Goal: Task Accomplishment & Management: Use online tool/utility

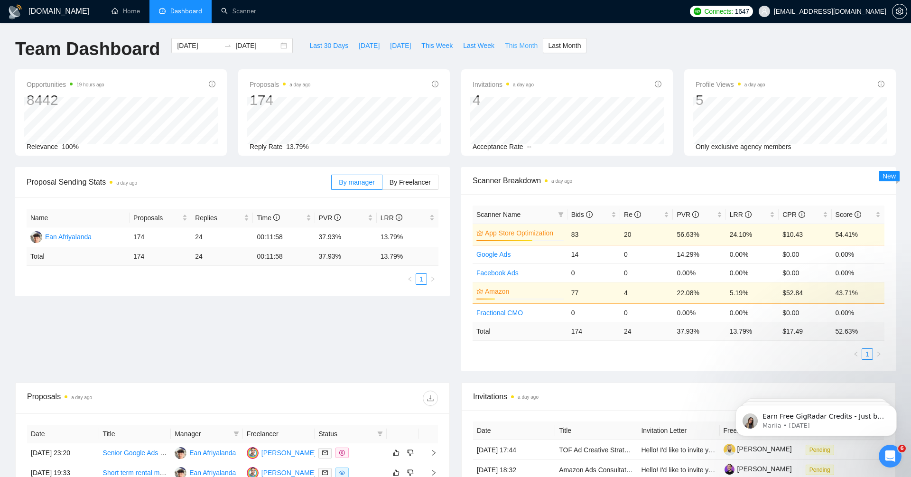
click at [525, 44] on span "This Month" at bounding box center [521, 45] width 33 height 10
type input "[DATE]"
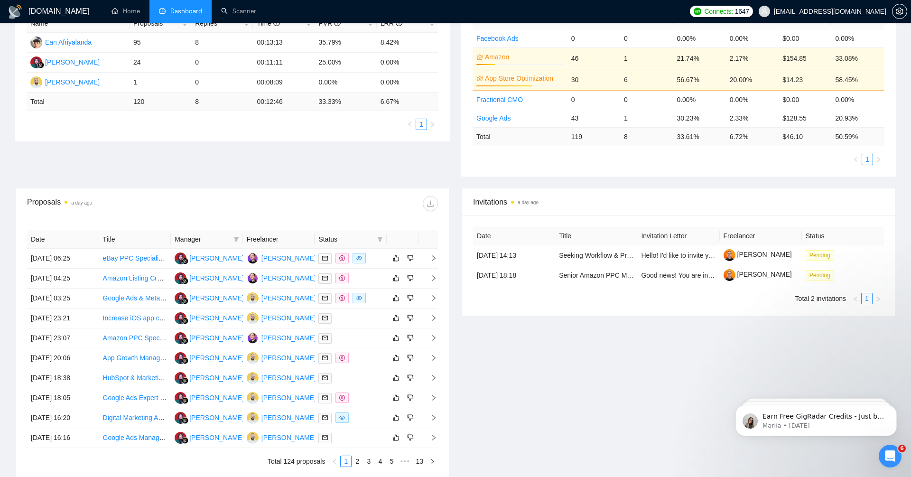
scroll to position [206, 0]
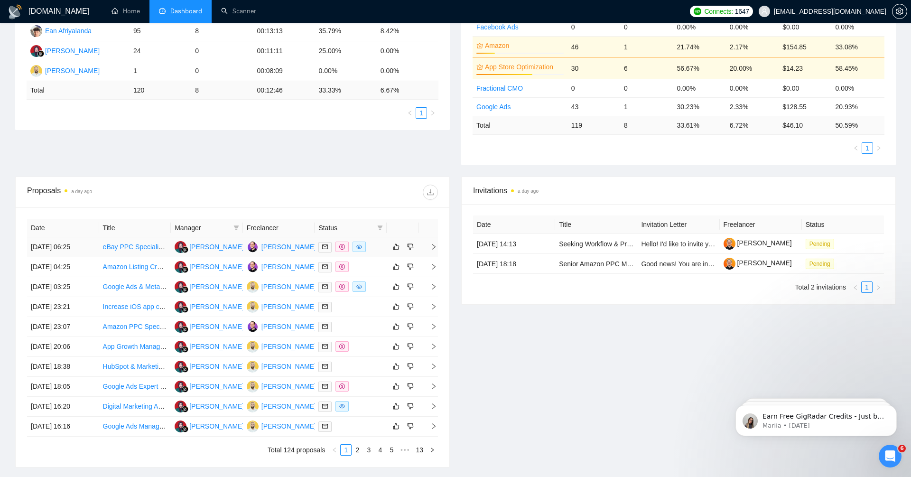
click at [434, 244] on icon "right" at bounding box center [434, 247] width 7 height 7
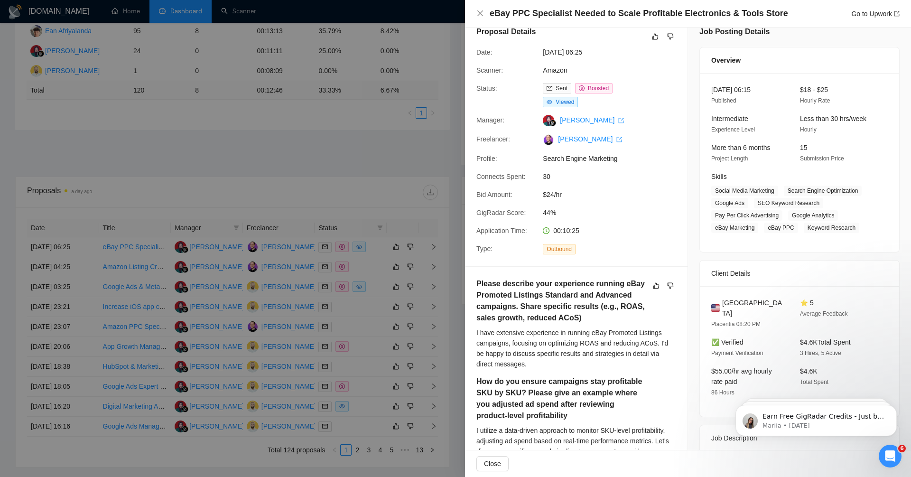
scroll to position [0, 0]
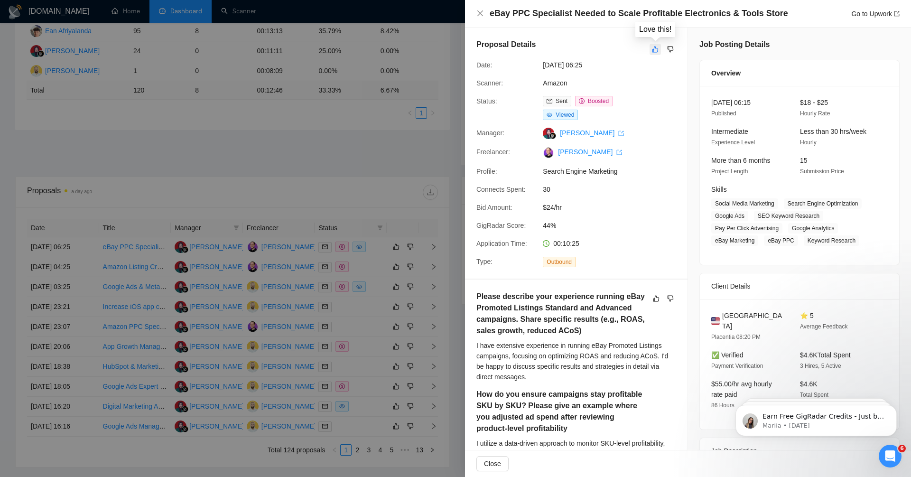
click at [657, 49] on icon "like" at bounding box center [655, 50] width 7 height 8
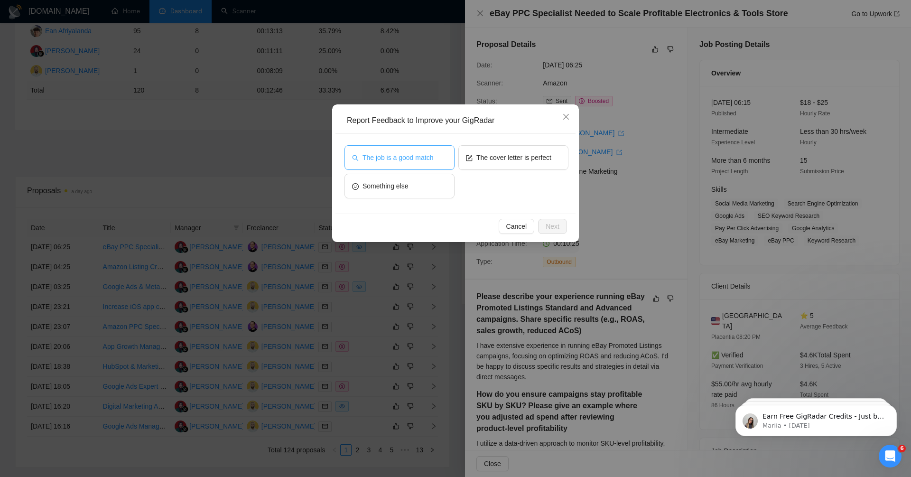
click at [431, 160] on span "The job is a good match" at bounding box center [398, 157] width 71 height 10
click at [481, 160] on span "The cover letter is perfect" at bounding box center [514, 157] width 75 height 10
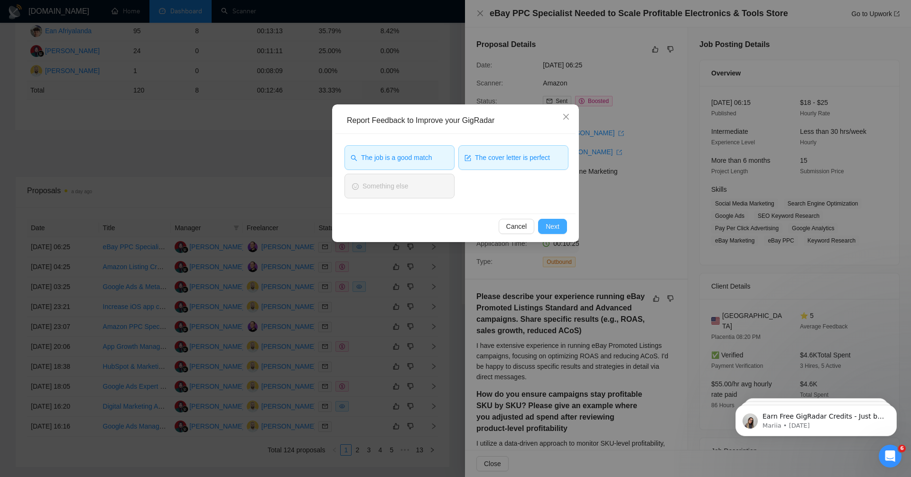
click at [560, 222] on button "Next" at bounding box center [552, 226] width 29 height 15
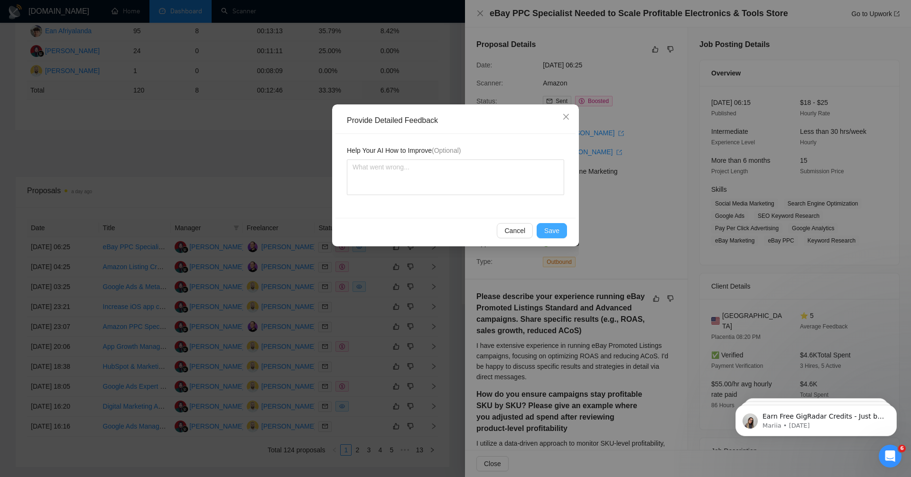
click at [550, 231] on span "Save" at bounding box center [551, 230] width 15 height 10
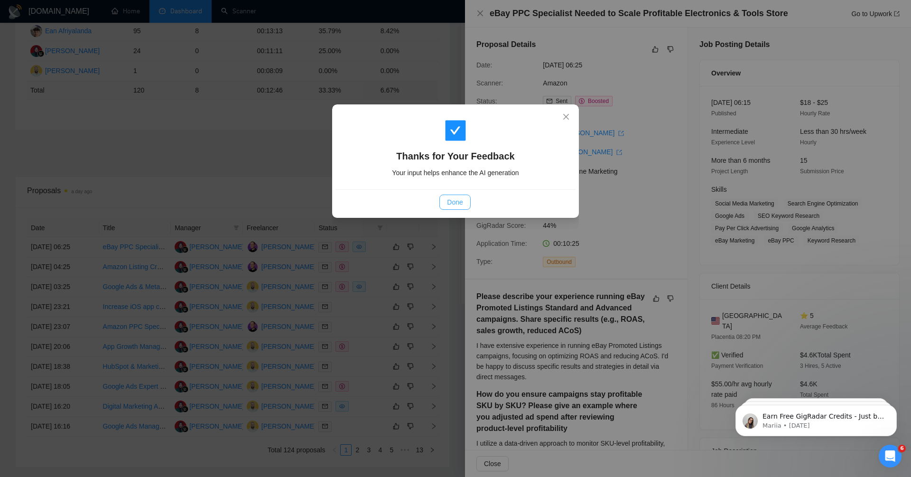
click at [445, 205] on button "Done" at bounding box center [455, 202] width 31 height 15
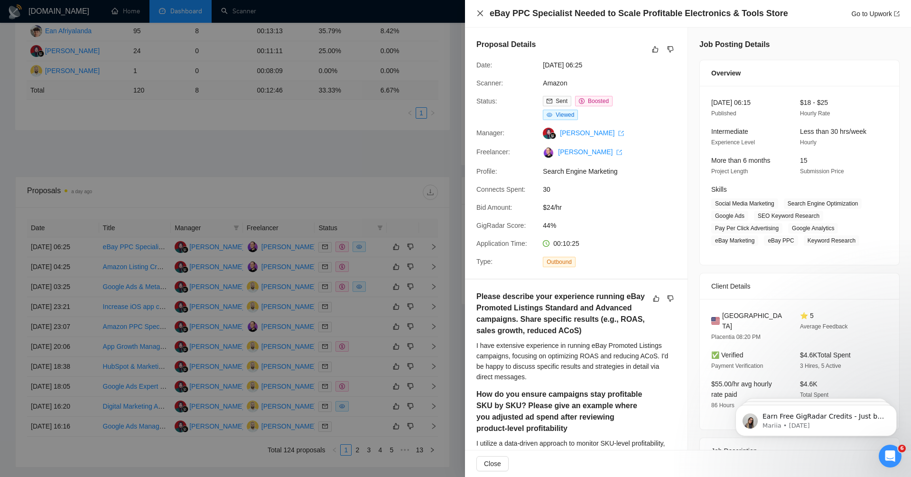
click at [480, 15] on icon "close" at bounding box center [481, 13] width 8 height 8
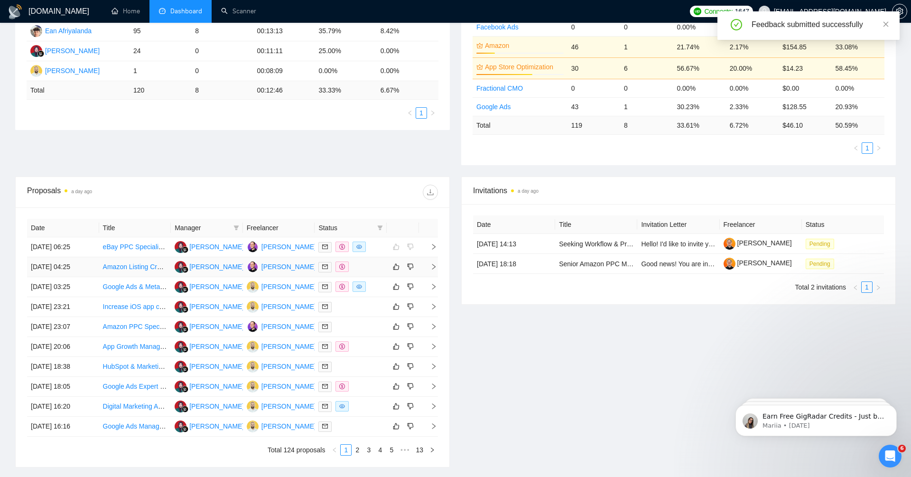
click at [431, 259] on td at bounding box center [428, 267] width 19 height 20
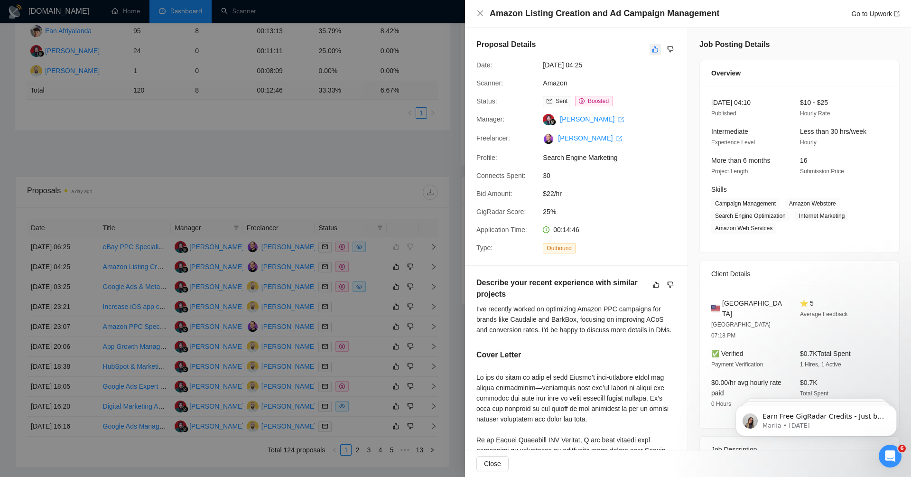
click at [656, 48] on icon "like" at bounding box center [655, 50] width 7 height 8
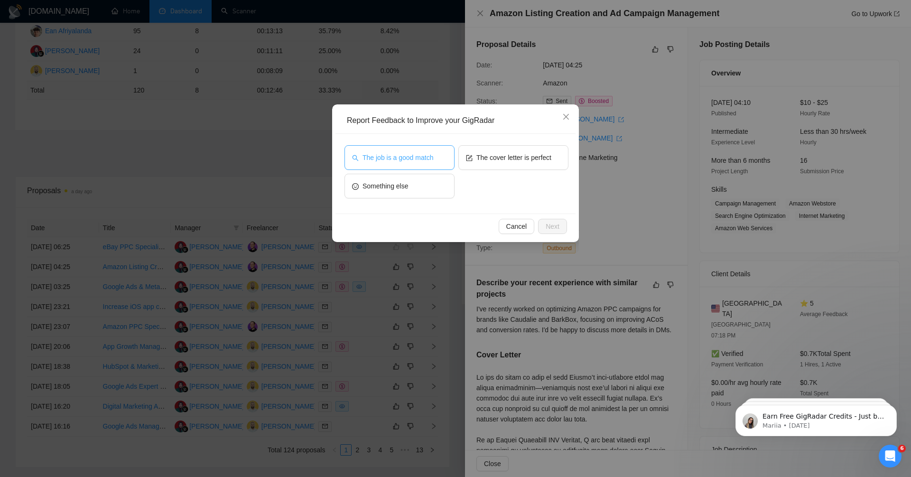
click at [431, 154] on span "The job is a good match" at bounding box center [398, 157] width 71 height 10
click at [479, 156] on span "The cover letter is perfect" at bounding box center [514, 157] width 75 height 10
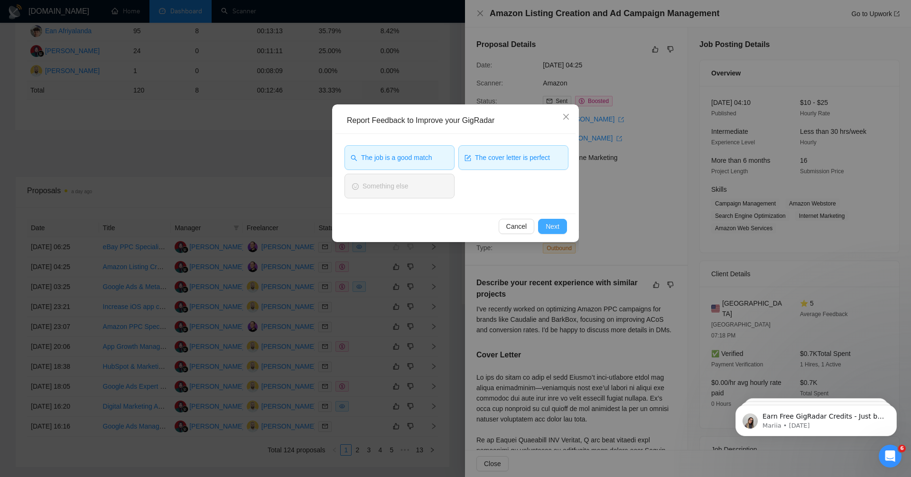
click at [553, 225] on span "Next" at bounding box center [553, 226] width 14 height 10
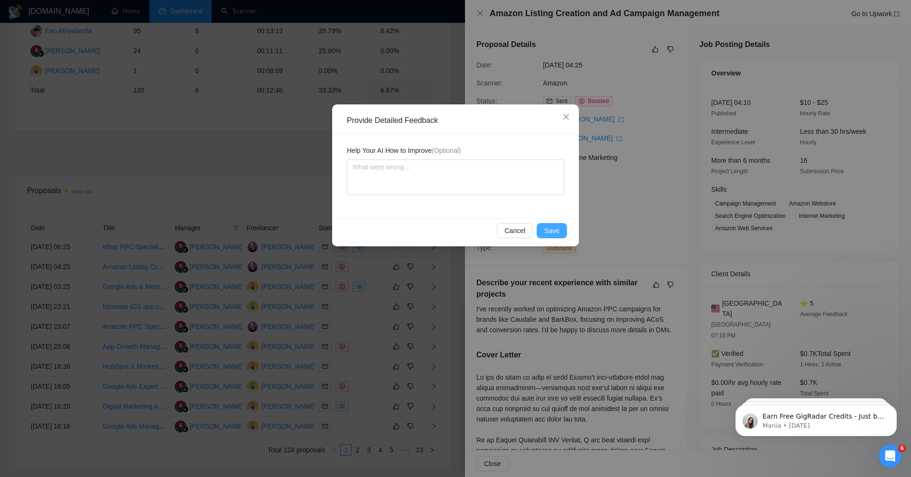
click at [553, 230] on span "Save" at bounding box center [551, 230] width 15 height 10
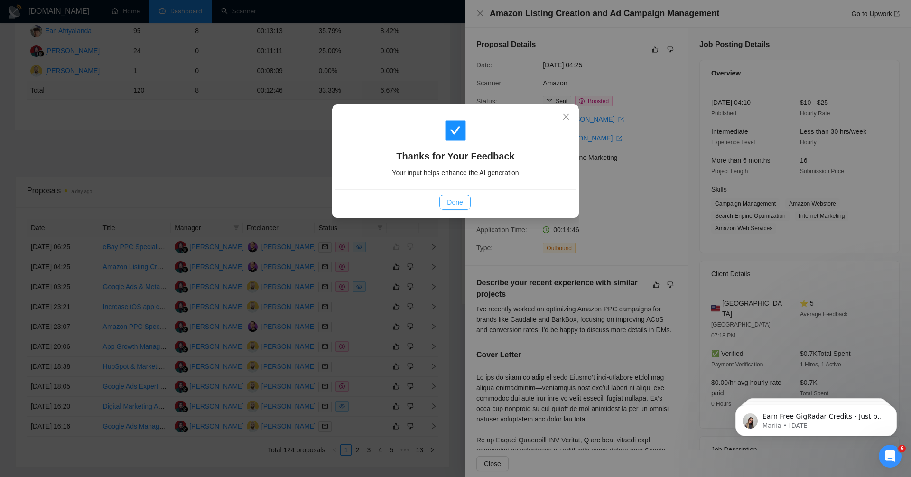
click at [449, 205] on span "Done" at bounding box center [455, 202] width 16 height 10
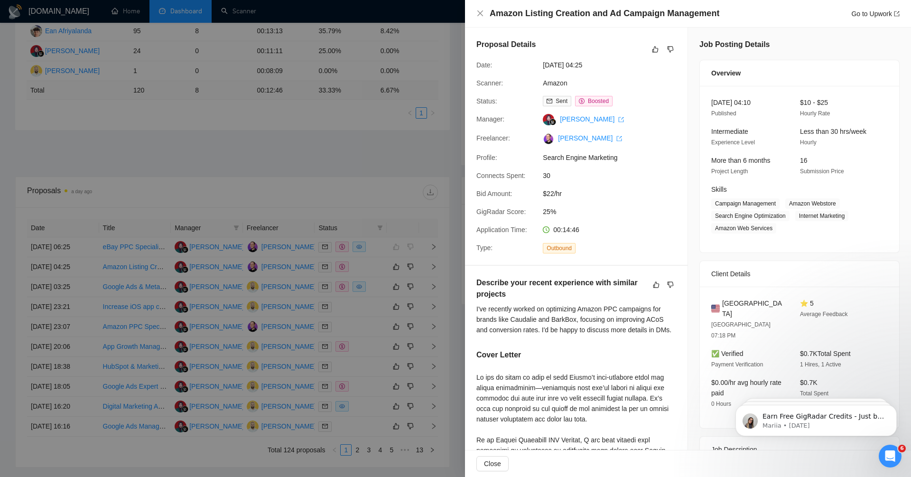
click at [478, 19] on div "Amazon Listing Creation and Ad Campaign Management Go to Upwork" at bounding box center [688, 14] width 446 height 28
click at [480, 12] on icon "close" at bounding box center [481, 13] width 8 height 8
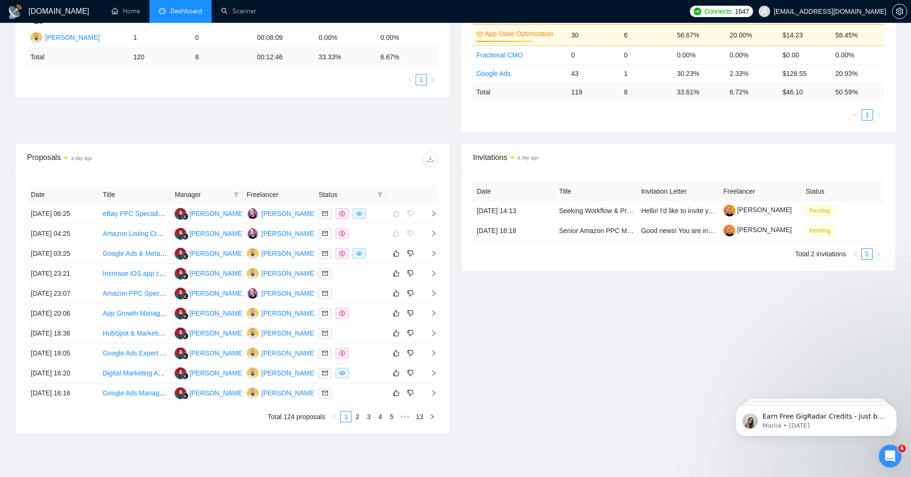
scroll to position [277, 0]
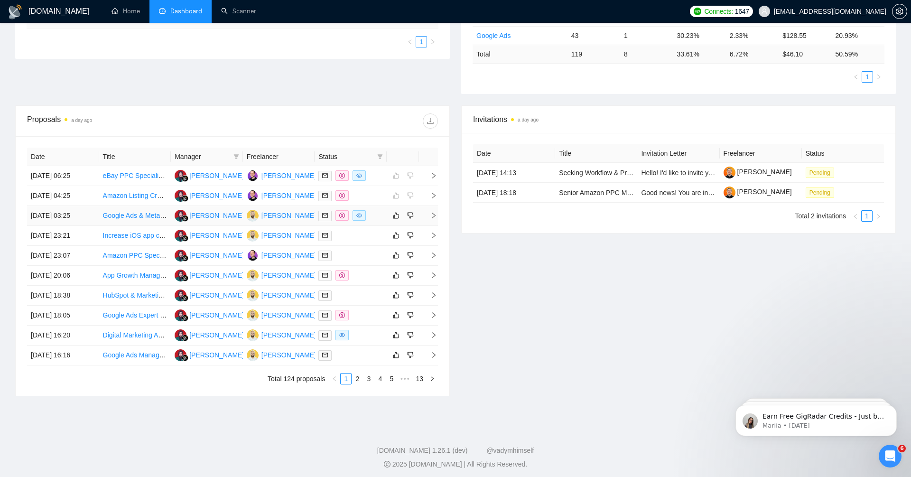
click at [433, 213] on icon "right" at bounding box center [434, 215] width 7 height 7
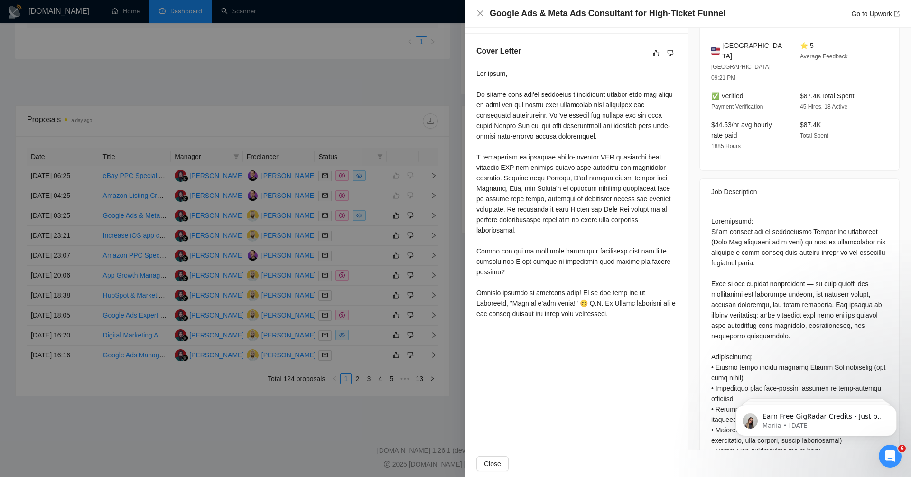
scroll to position [0, 0]
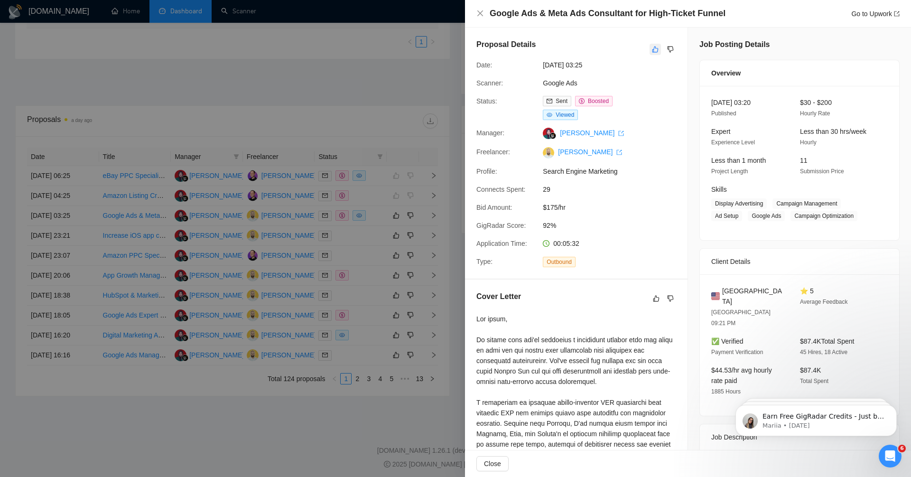
click at [655, 50] on icon "like" at bounding box center [655, 50] width 7 height 8
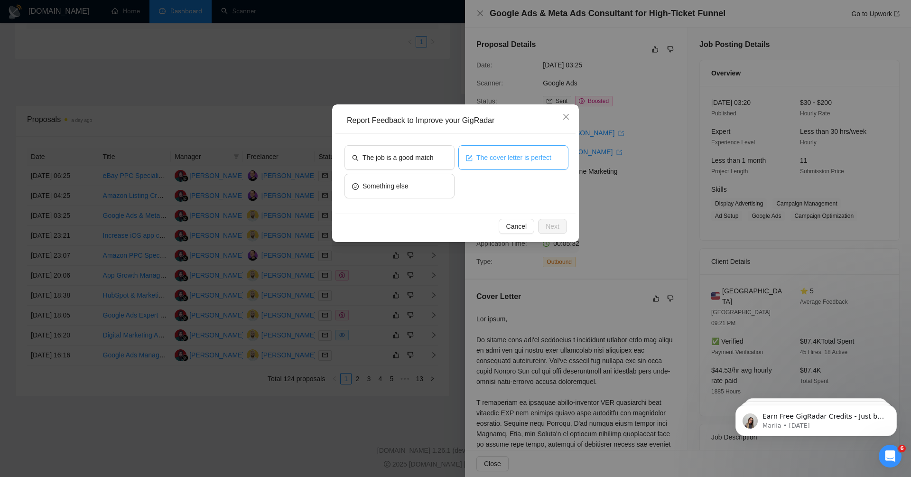
click at [503, 158] on span "The cover letter is perfect" at bounding box center [514, 157] width 75 height 10
click at [401, 159] on span "The job is a good match" at bounding box center [398, 157] width 71 height 10
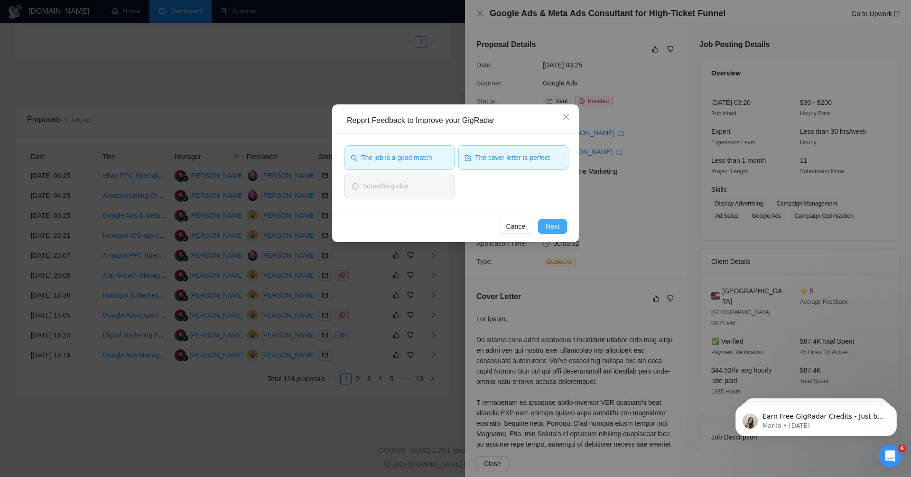
click at [550, 231] on span "Next" at bounding box center [553, 226] width 14 height 10
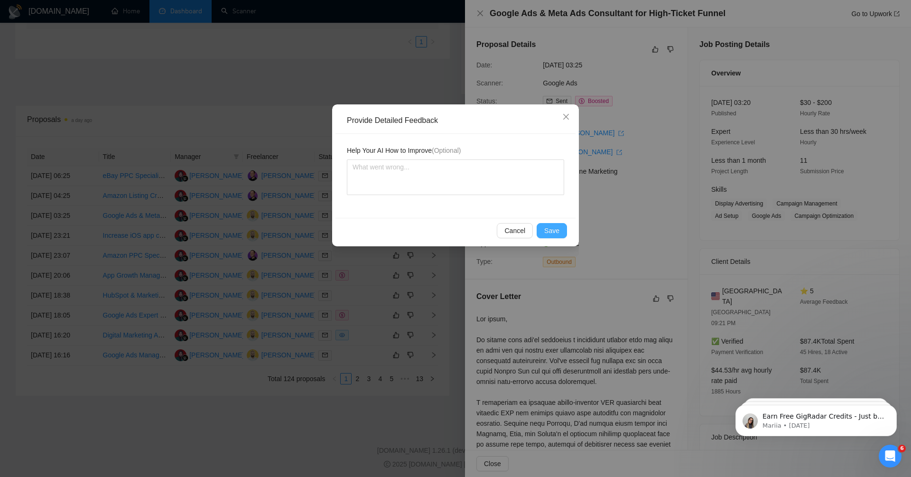
click at [550, 231] on span "Save" at bounding box center [551, 230] width 15 height 10
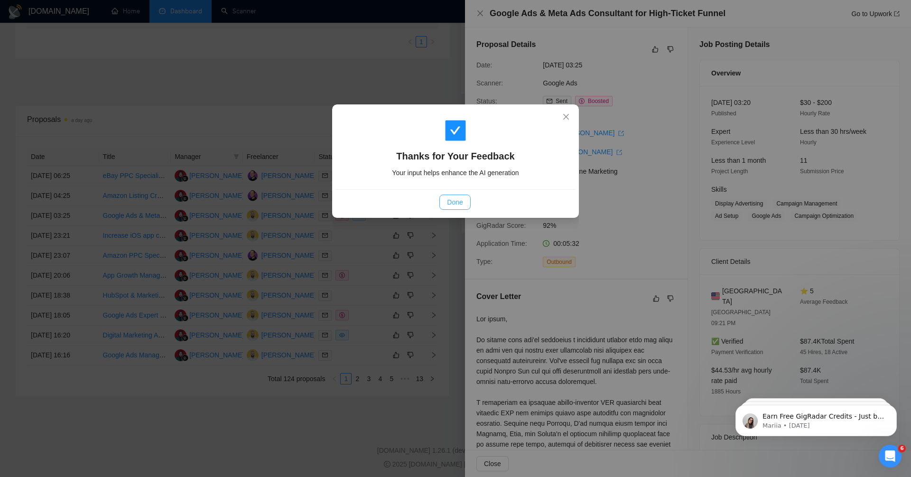
click at [459, 201] on span "Done" at bounding box center [455, 202] width 16 height 10
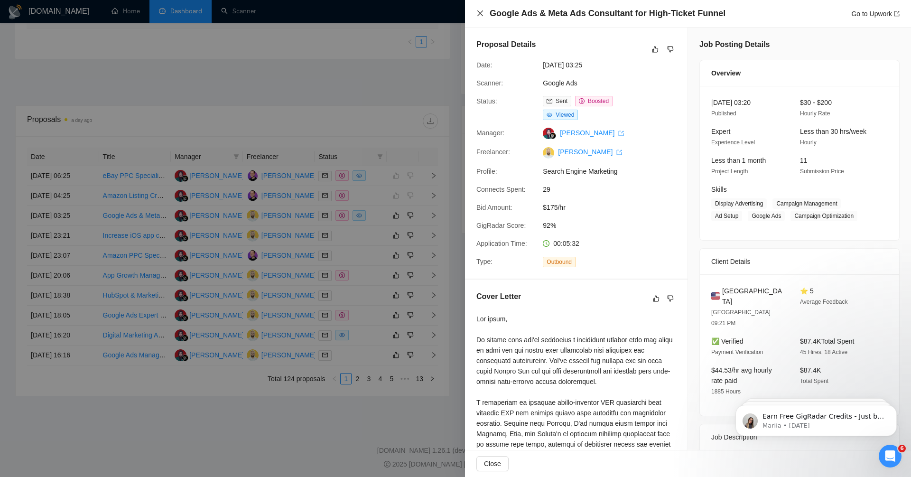
click at [479, 11] on icon "close" at bounding box center [481, 13] width 8 height 8
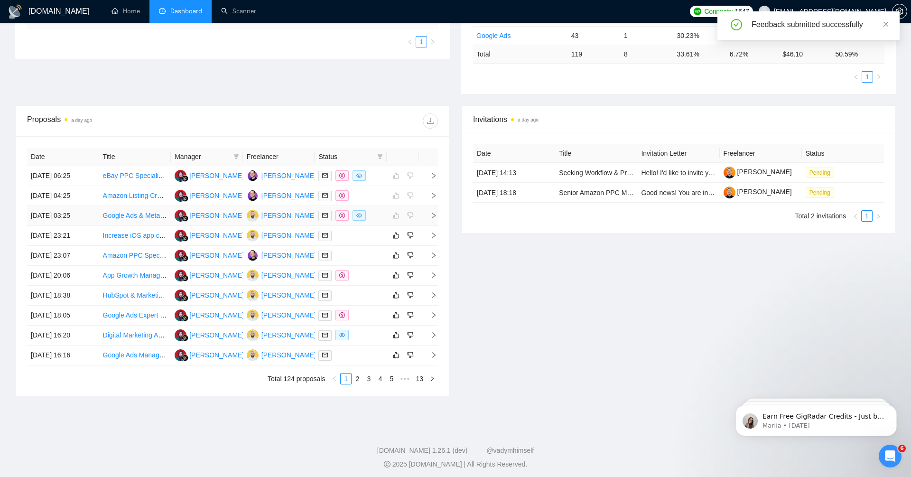
click at [434, 213] on icon "right" at bounding box center [433, 216] width 3 height 6
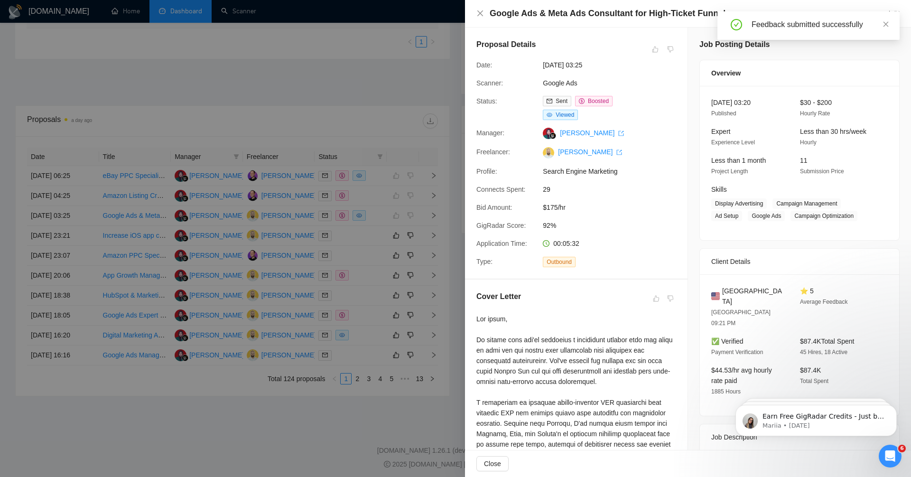
click at [451, 236] on div at bounding box center [455, 238] width 911 height 477
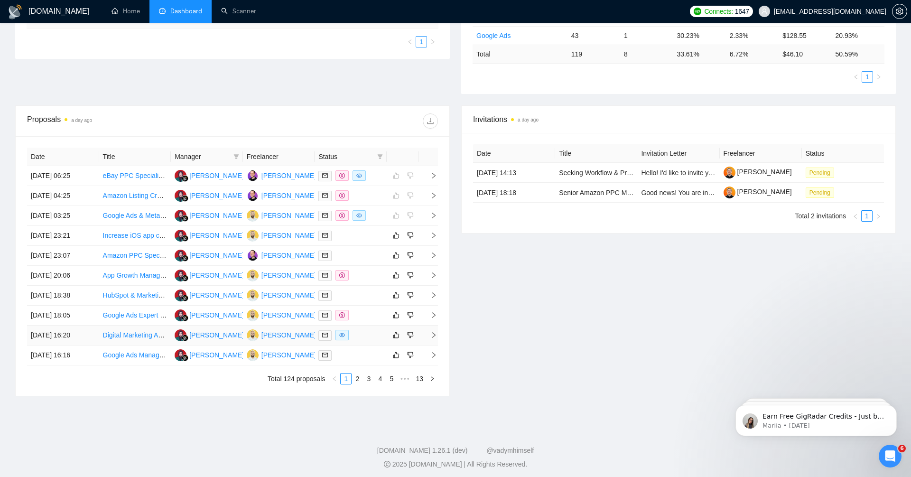
click at [432, 332] on icon "right" at bounding box center [434, 335] width 7 height 7
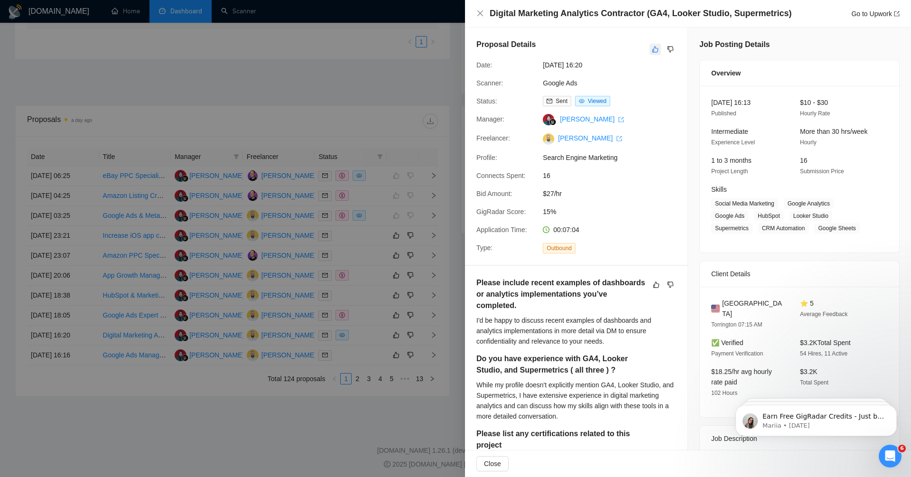
click at [656, 47] on icon "like" at bounding box center [656, 50] width 6 height 6
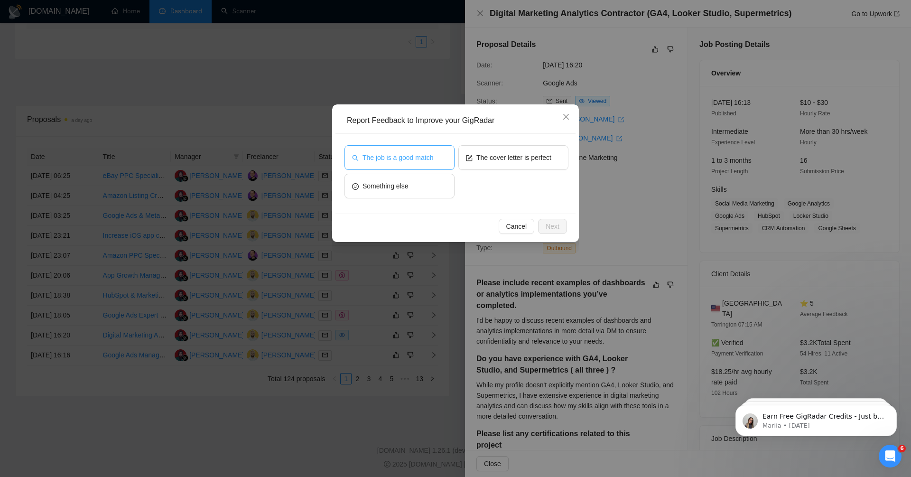
click at [428, 156] on span "The job is a good match" at bounding box center [398, 157] width 71 height 10
click at [490, 159] on span "The cover letter is perfect" at bounding box center [514, 157] width 75 height 10
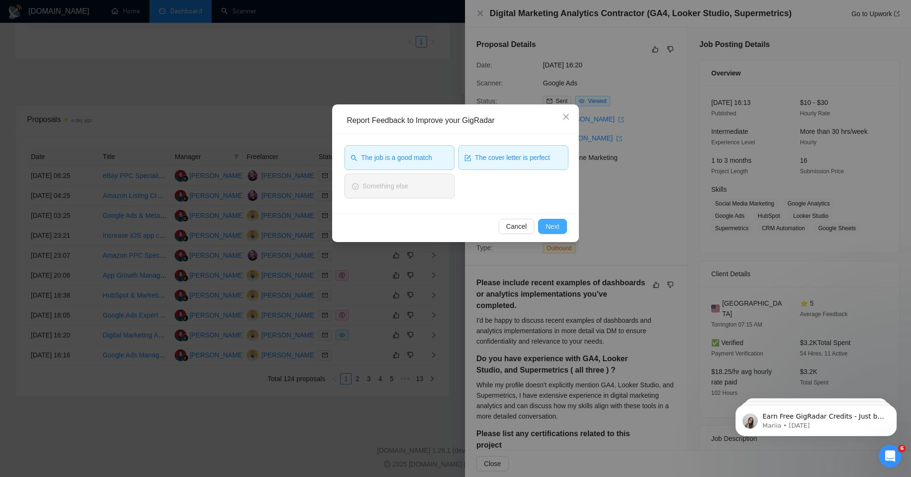
click at [556, 231] on span "Next" at bounding box center [553, 226] width 14 height 10
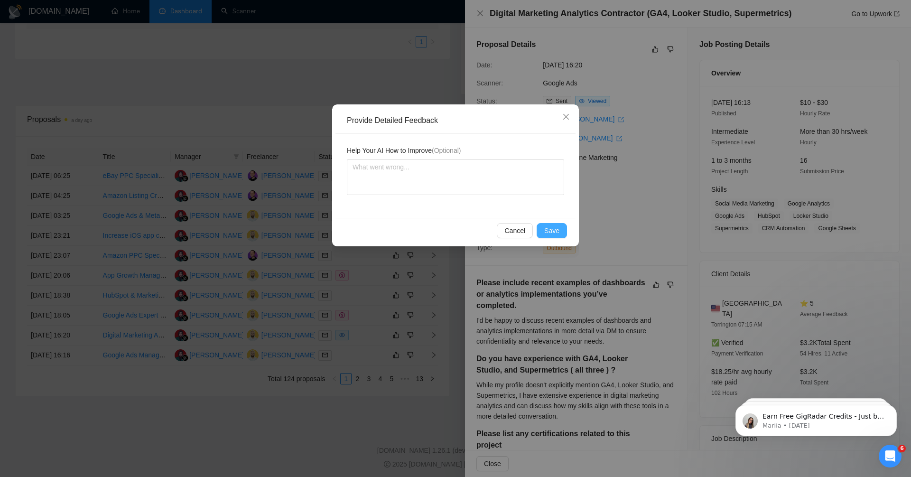
click at [552, 226] on span "Save" at bounding box center [551, 230] width 15 height 10
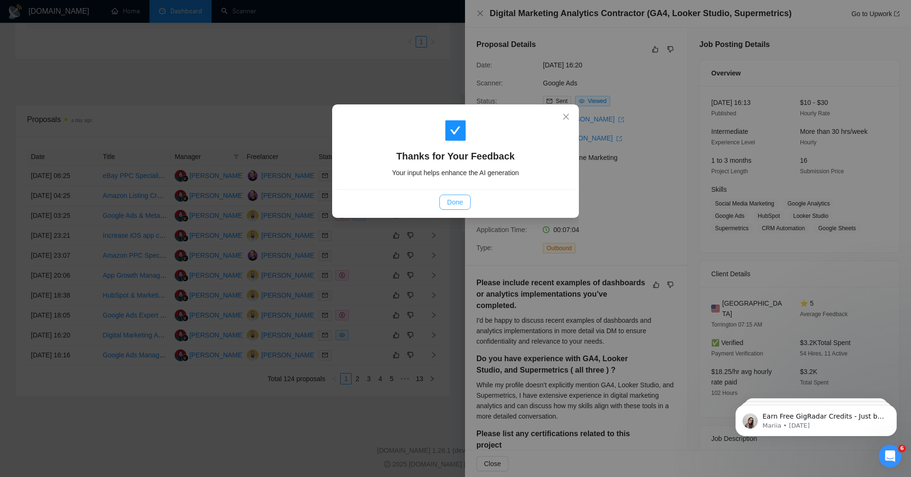
click at [450, 197] on span "Done" at bounding box center [455, 202] width 16 height 10
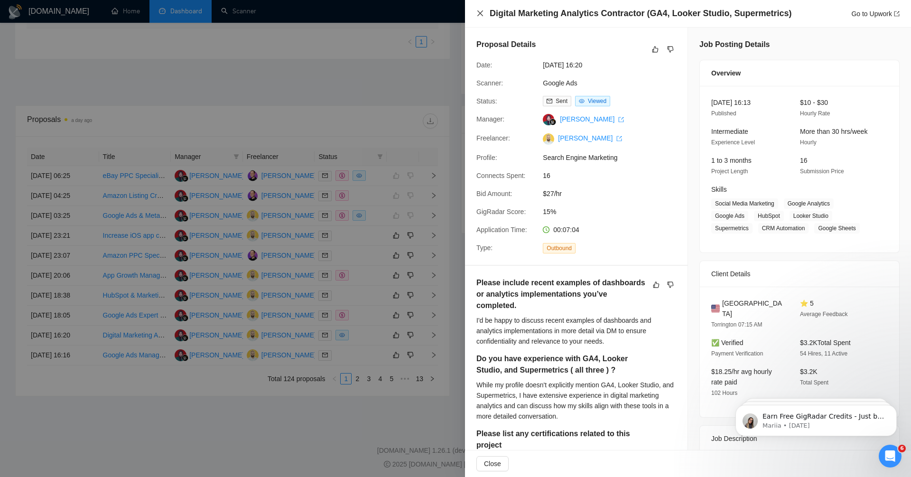
click at [480, 13] on icon "close" at bounding box center [481, 13] width 8 height 8
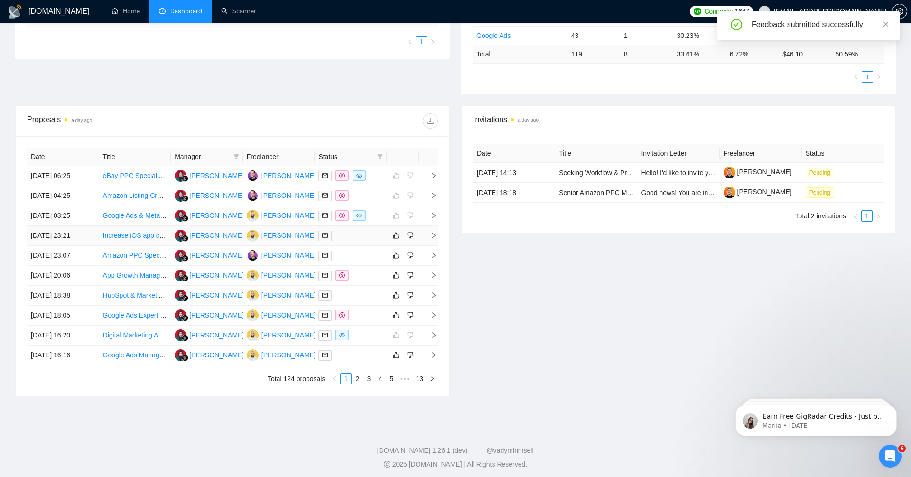
click at [433, 233] on icon "right" at bounding box center [434, 235] width 7 height 7
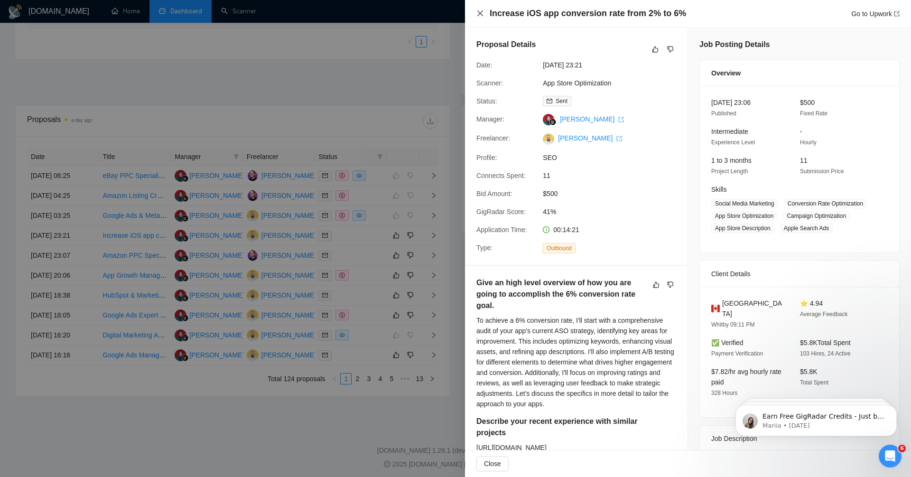
click at [478, 13] on icon "close" at bounding box center [481, 13] width 8 height 8
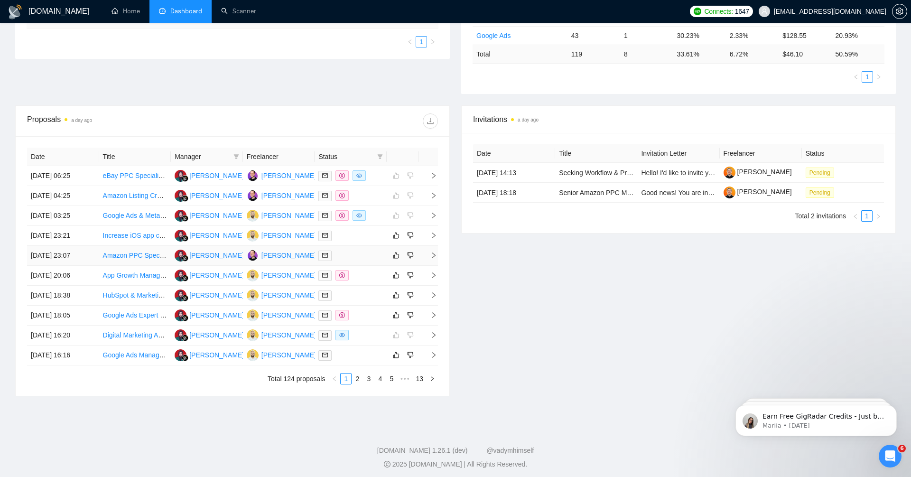
click at [430, 255] on span "right" at bounding box center [430, 255] width 14 height 7
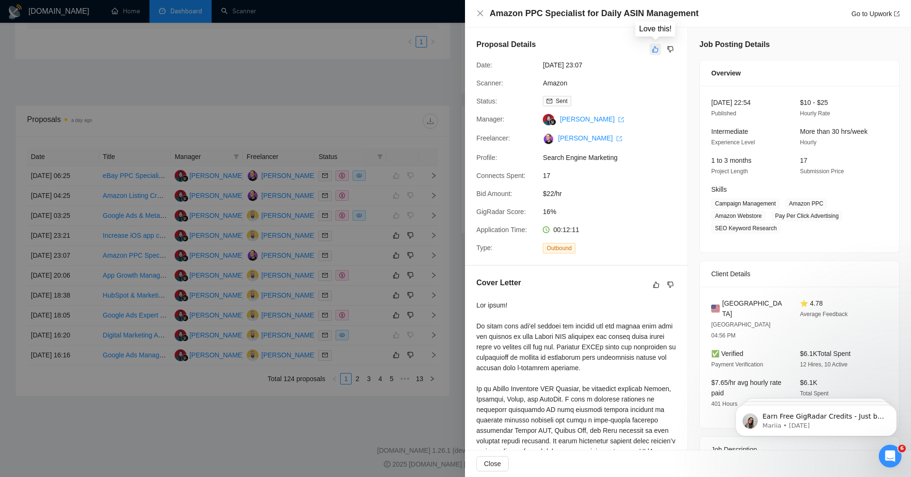
click at [657, 48] on icon "like" at bounding box center [656, 50] width 6 height 6
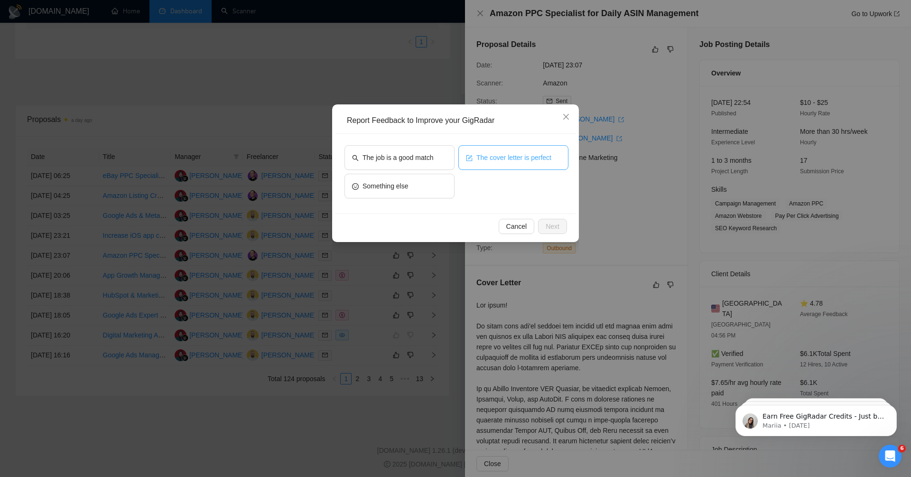
click at [506, 155] on span "The cover letter is perfect" at bounding box center [514, 157] width 75 height 10
click at [416, 156] on span "The job is a good match" at bounding box center [398, 157] width 71 height 10
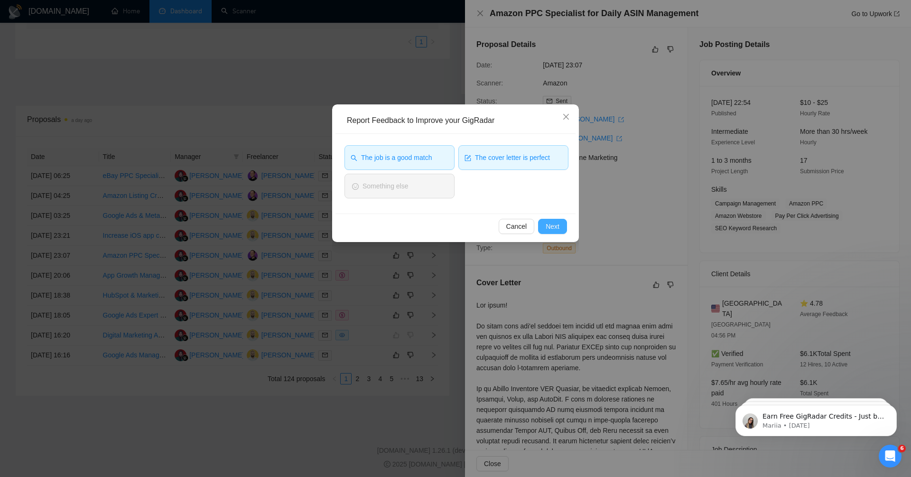
click at [553, 224] on span "Next" at bounding box center [553, 226] width 14 height 10
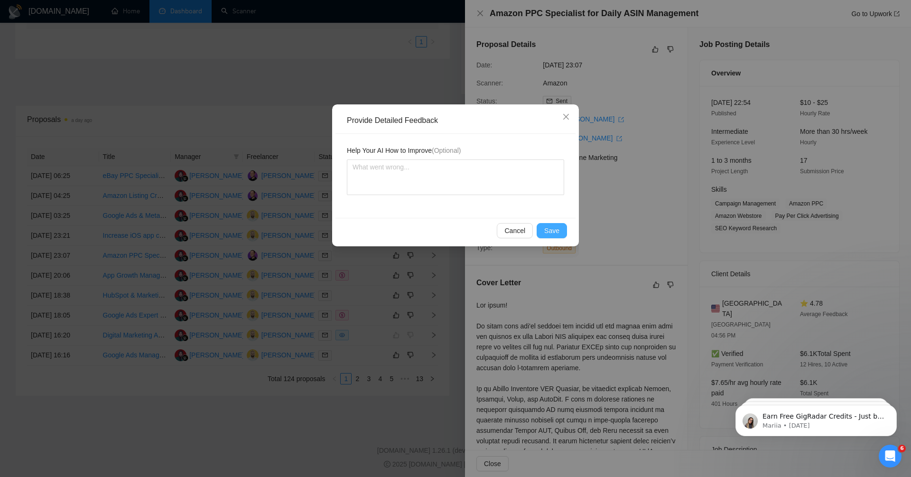
click at [552, 228] on span "Save" at bounding box center [551, 230] width 15 height 10
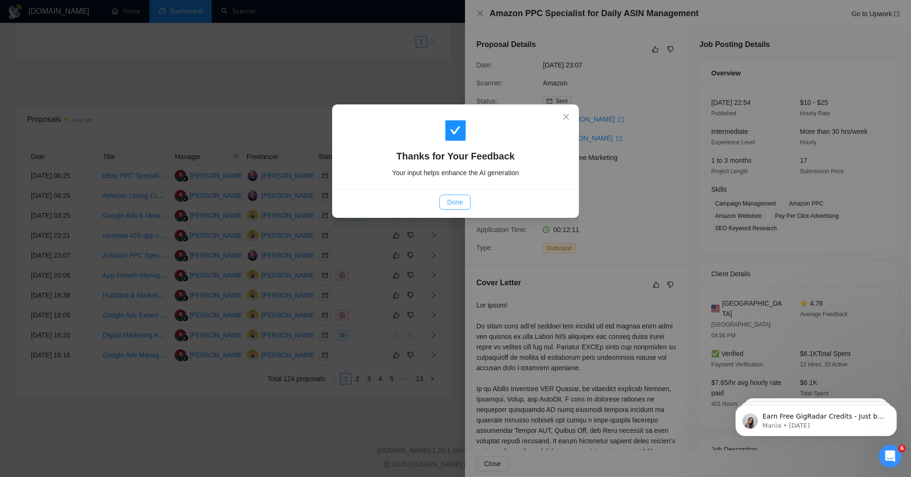
click at [459, 198] on span "Done" at bounding box center [455, 202] width 16 height 10
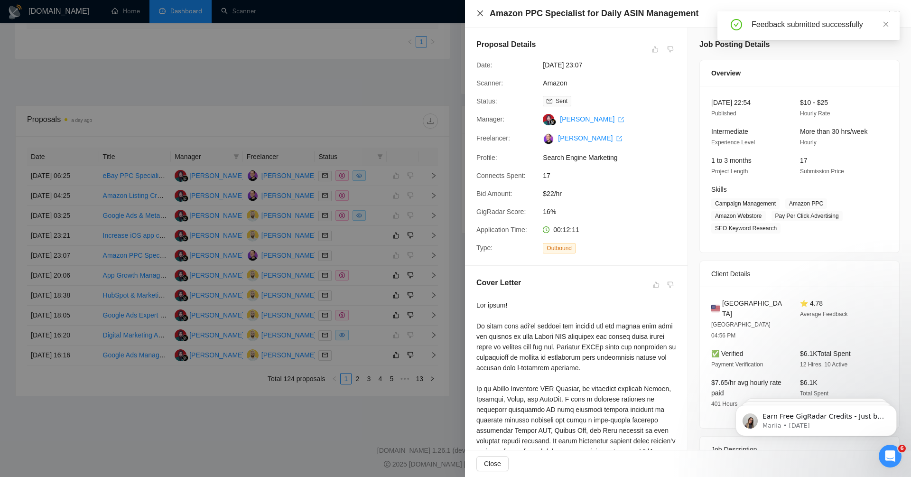
click at [481, 14] on icon "close" at bounding box center [481, 13] width 6 height 6
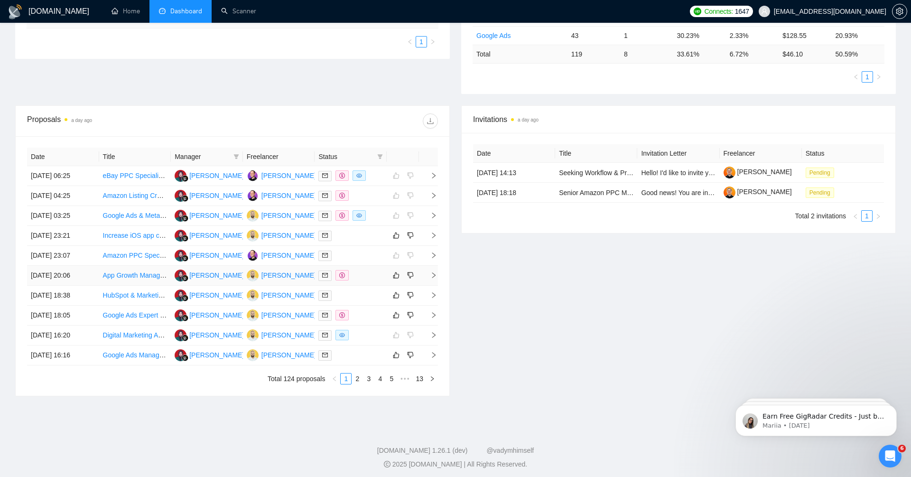
click at [434, 272] on icon "right" at bounding box center [434, 275] width 7 height 7
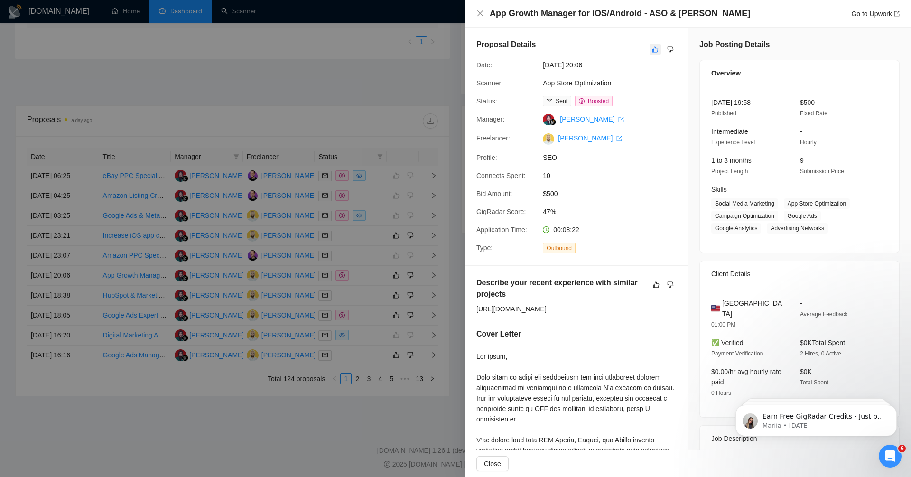
click at [653, 49] on icon "like" at bounding box center [656, 50] width 6 height 6
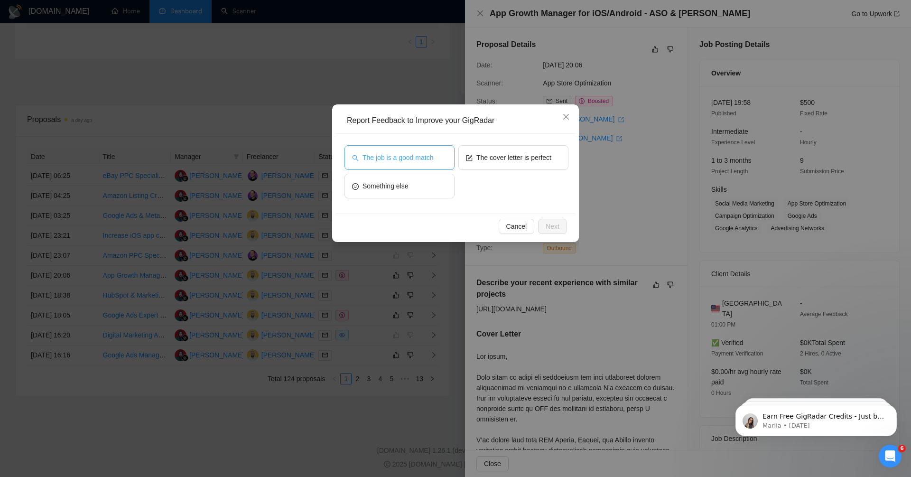
click at [421, 156] on span "The job is a good match" at bounding box center [398, 157] width 71 height 10
click at [562, 228] on button "Next" at bounding box center [552, 226] width 29 height 15
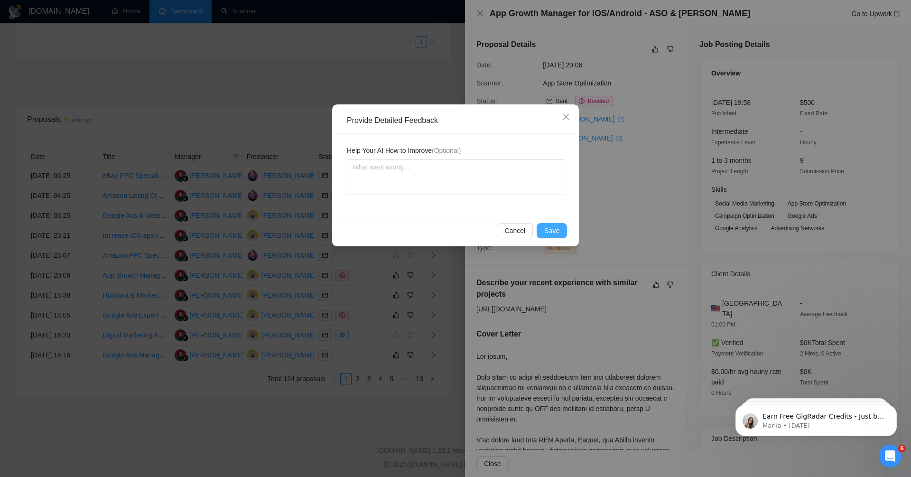
click at [558, 229] on span "Save" at bounding box center [551, 230] width 15 height 10
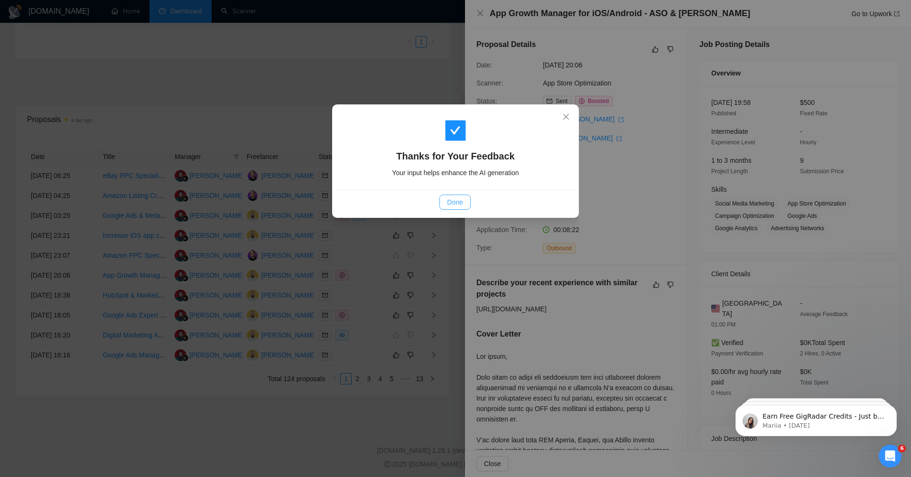
click at [465, 203] on button "Done" at bounding box center [455, 202] width 31 height 15
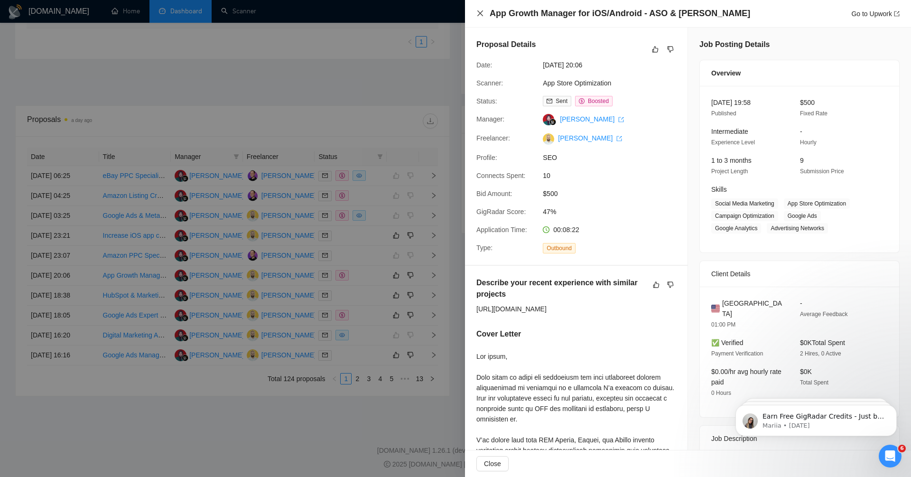
click at [478, 10] on icon "close" at bounding box center [481, 13] width 8 height 8
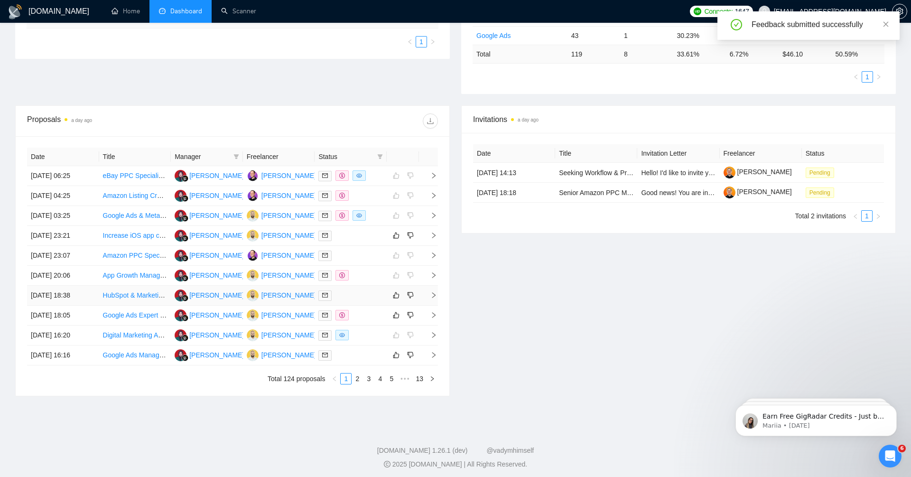
click at [435, 294] on icon "right" at bounding box center [434, 295] width 7 height 7
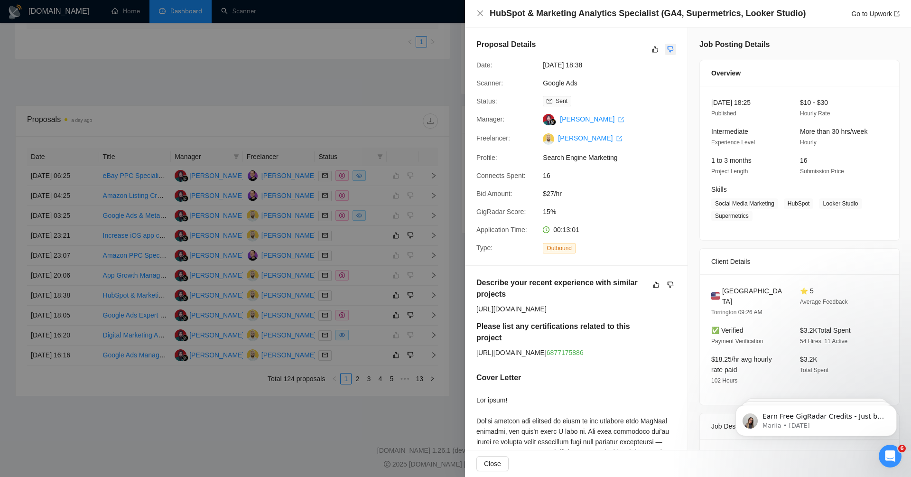
click at [672, 50] on icon "dislike" at bounding box center [671, 50] width 6 height 6
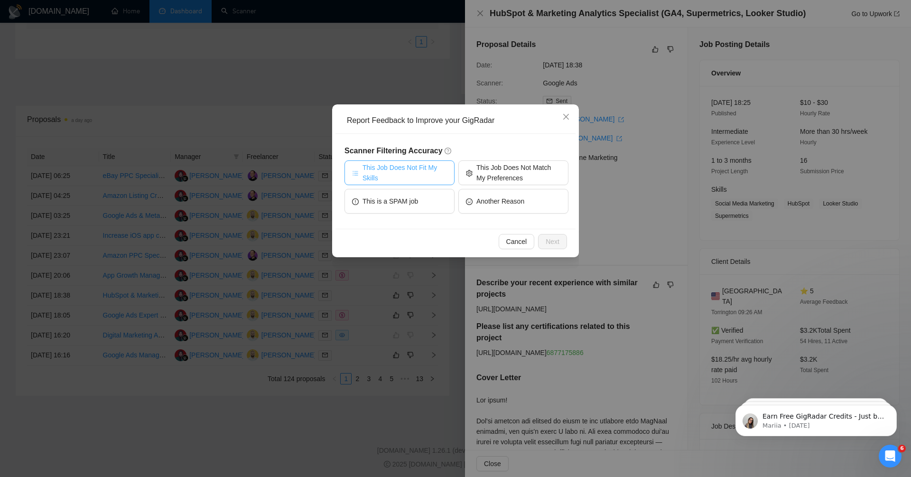
click at [403, 174] on span "This Job Does Not Fit My Skills" at bounding box center [405, 172] width 84 height 21
click at [491, 174] on span "This Job Does Not Match My Preferences" at bounding box center [519, 172] width 84 height 21
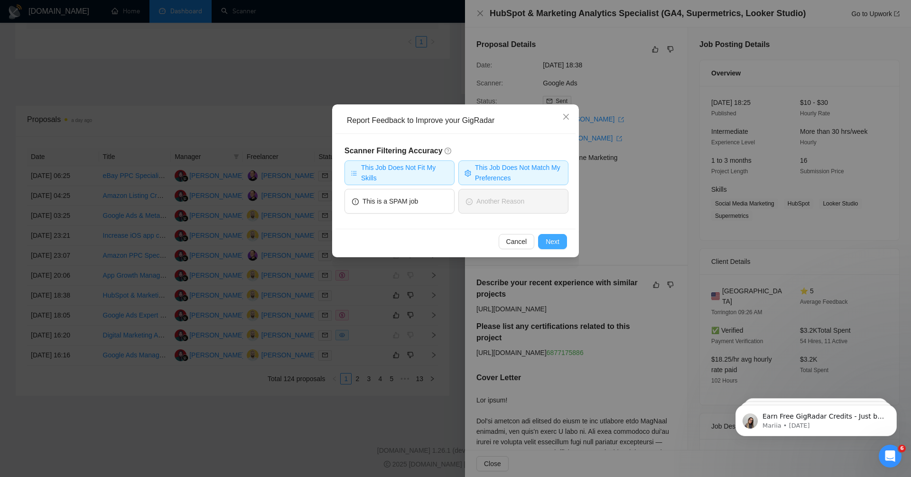
click at [553, 242] on span "Next" at bounding box center [553, 241] width 14 height 10
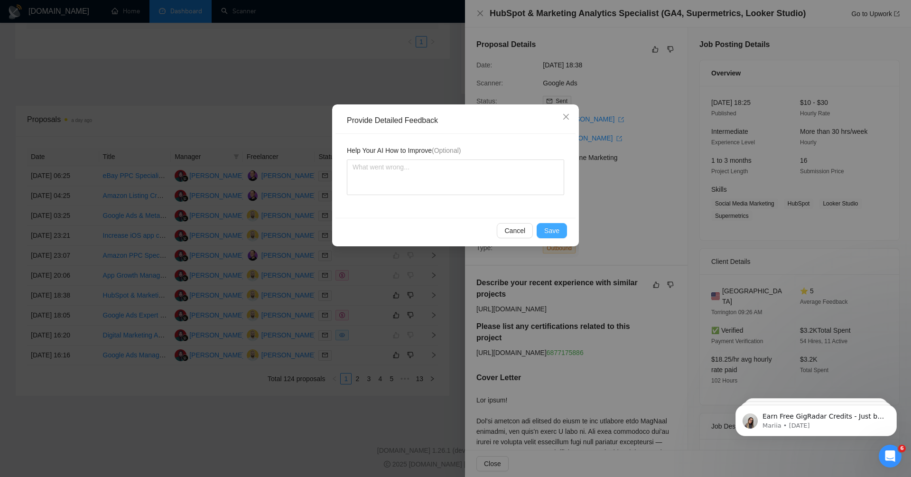
click at [552, 223] on button "Save" at bounding box center [552, 230] width 30 height 15
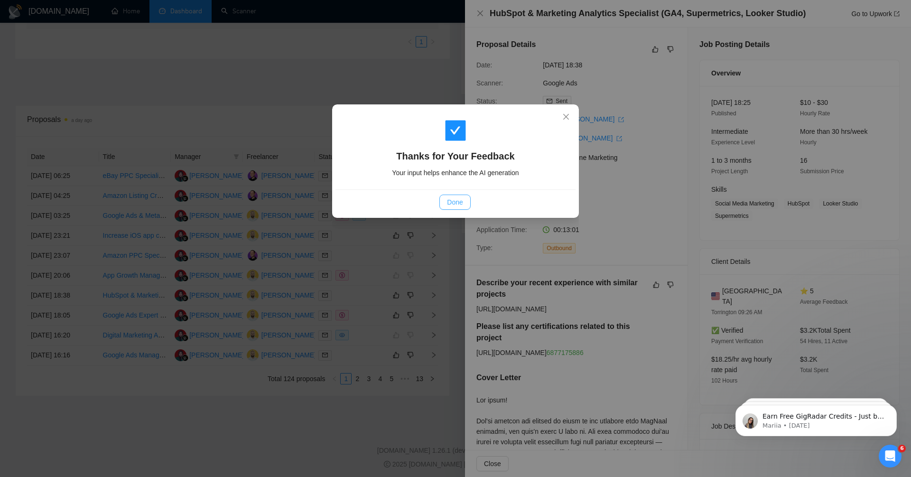
click at [445, 206] on button "Done" at bounding box center [455, 202] width 31 height 15
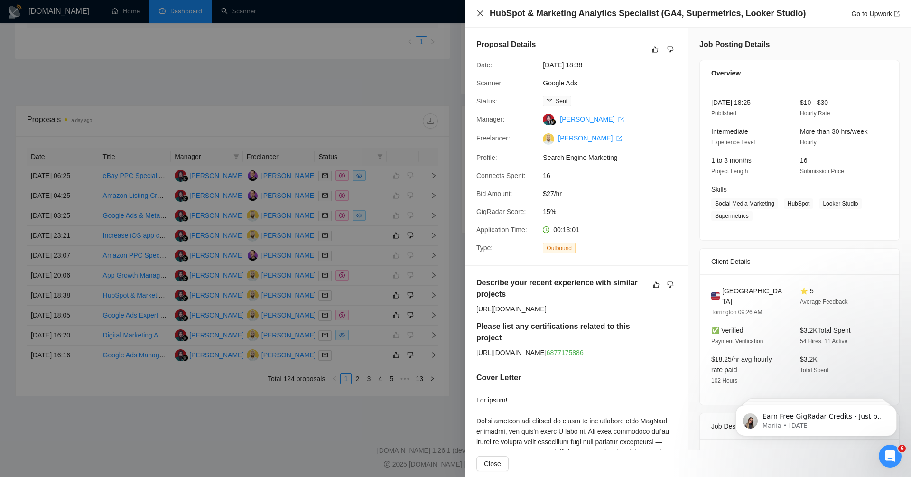
click at [479, 10] on icon "close" at bounding box center [481, 13] width 8 height 8
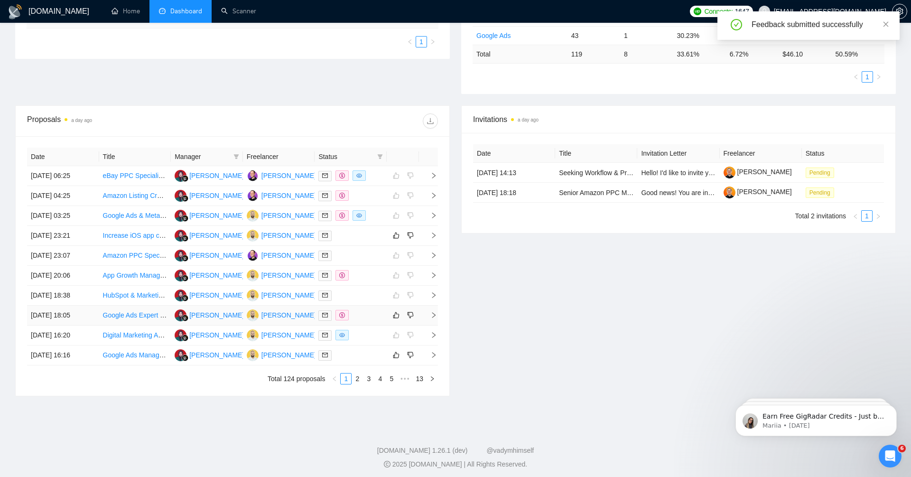
click at [431, 313] on icon "right" at bounding box center [434, 315] width 7 height 7
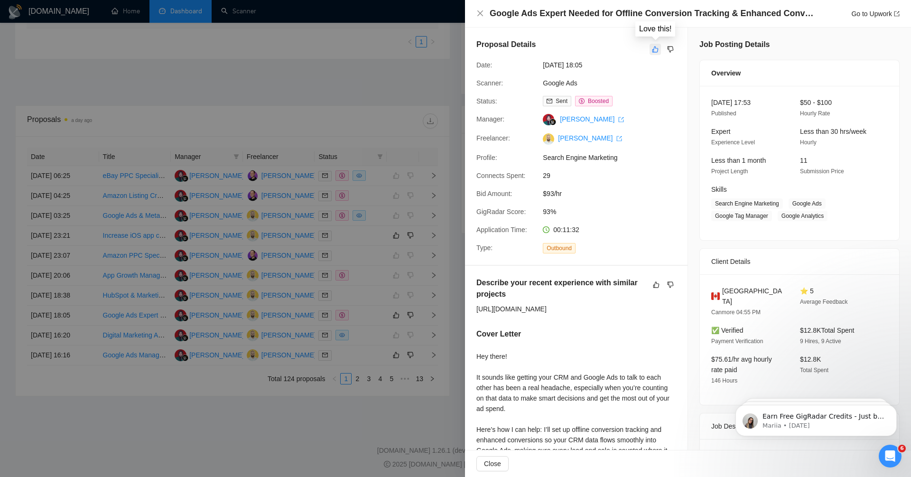
click at [655, 51] on icon "like" at bounding box center [655, 50] width 7 height 8
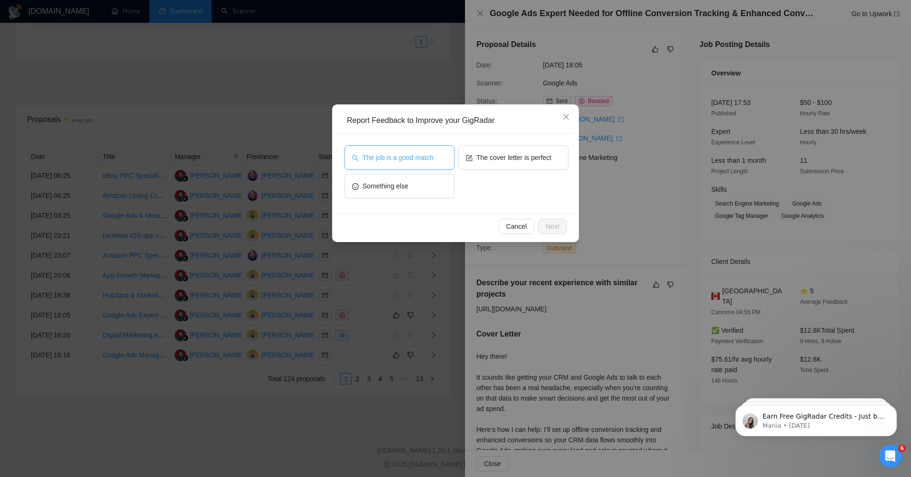
click at [431, 163] on button "The job is a good match" at bounding box center [400, 157] width 110 height 25
click at [555, 226] on span "Next" at bounding box center [553, 226] width 14 height 10
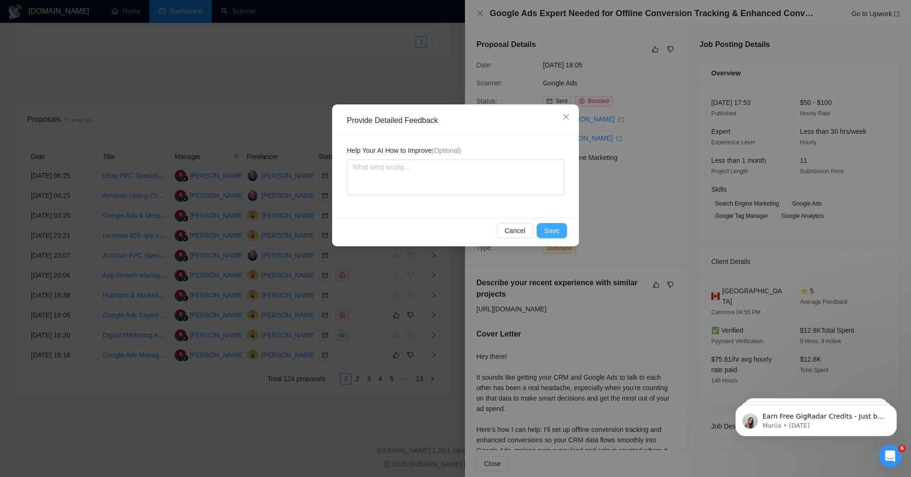
click at [552, 231] on span "Save" at bounding box center [551, 230] width 15 height 10
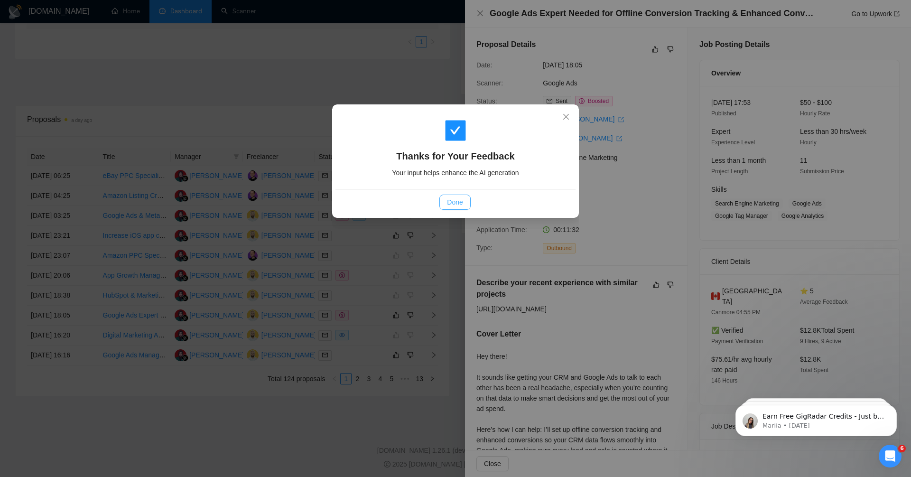
click at [453, 200] on span "Done" at bounding box center [455, 202] width 16 height 10
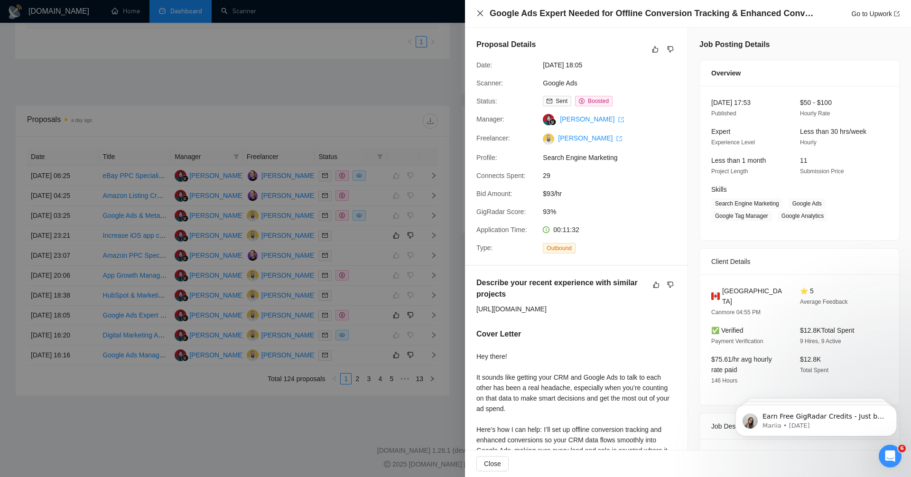
click at [478, 10] on icon "close" at bounding box center [481, 13] width 8 height 8
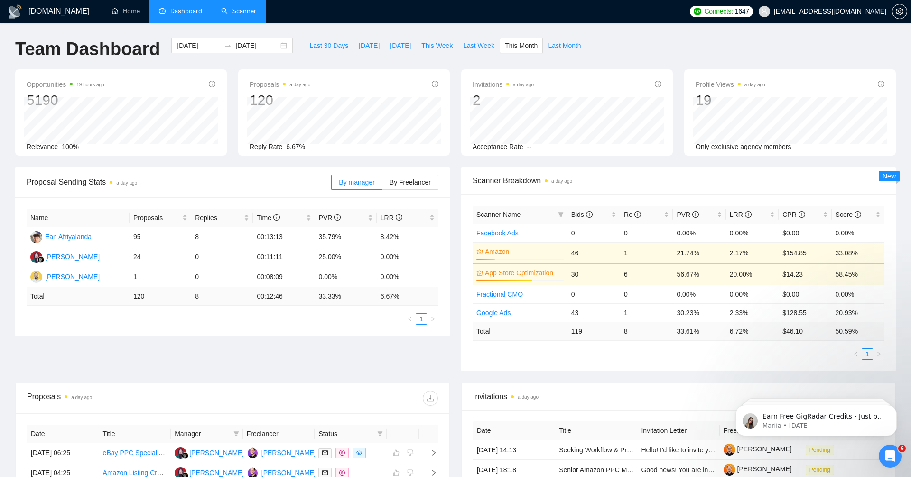
click at [235, 7] on link "Scanner" at bounding box center [238, 11] width 35 height 8
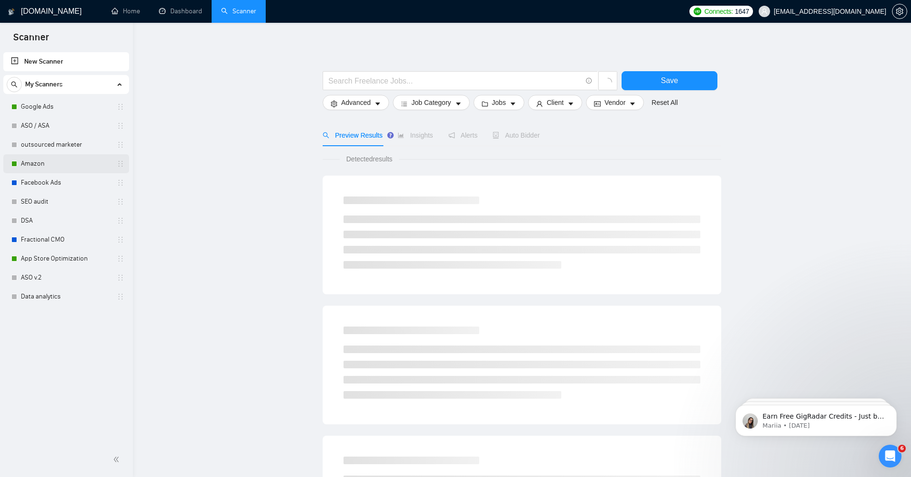
click at [50, 164] on link "Amazon" at bounding box center [66, 163] width 90 height 19
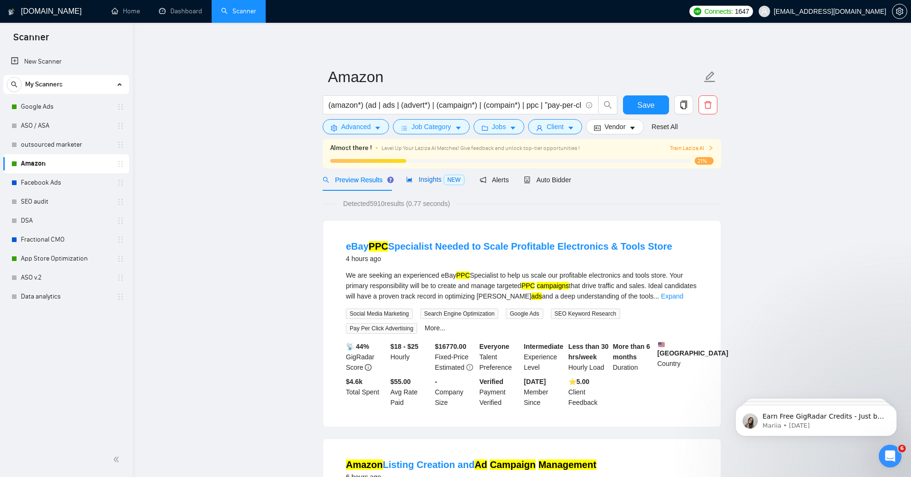
click at [425, 177] on span "Insights NEW" at bounding box center [435, 180] width 58 height 8
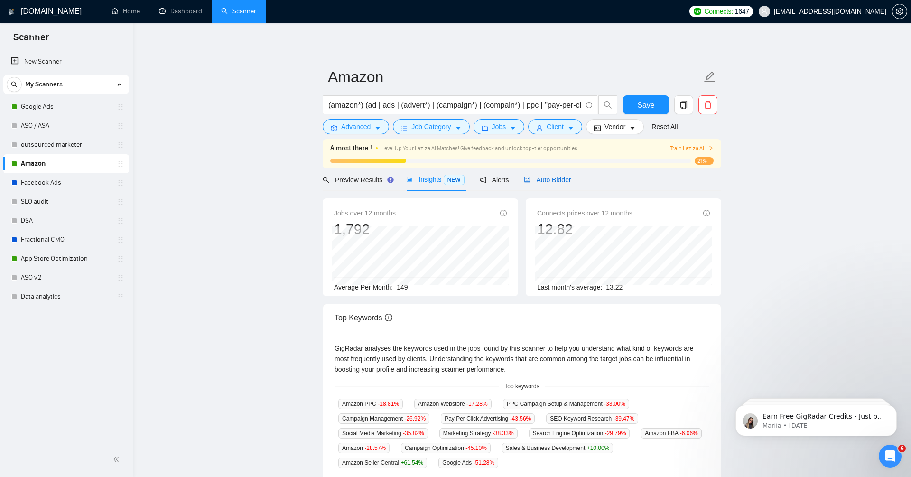
click at [557, 179] on span "Auto Bidder" at bounding box center [547, 180] width 47 height 8
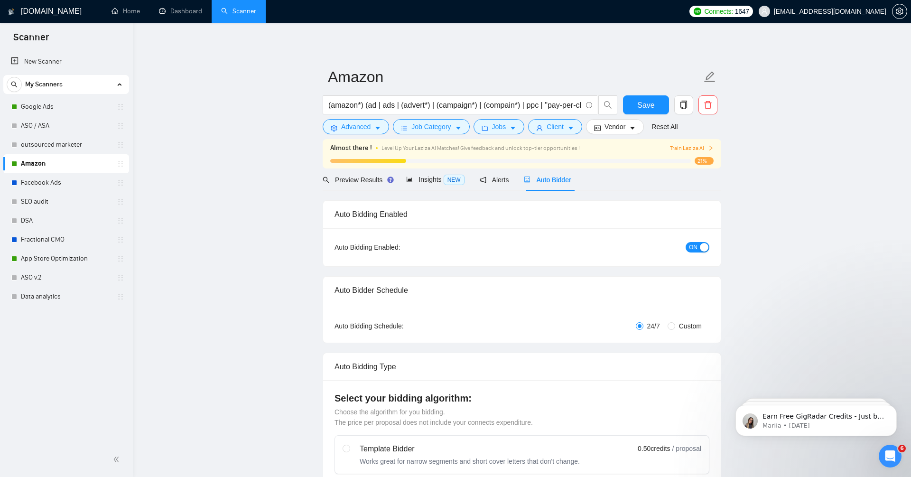
radio input "false"
radio input "true"
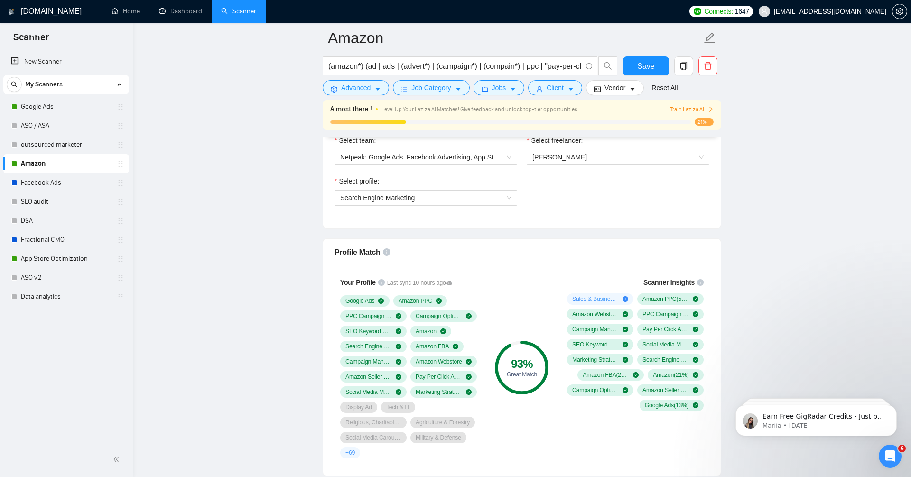
scroll to position [707, 0]
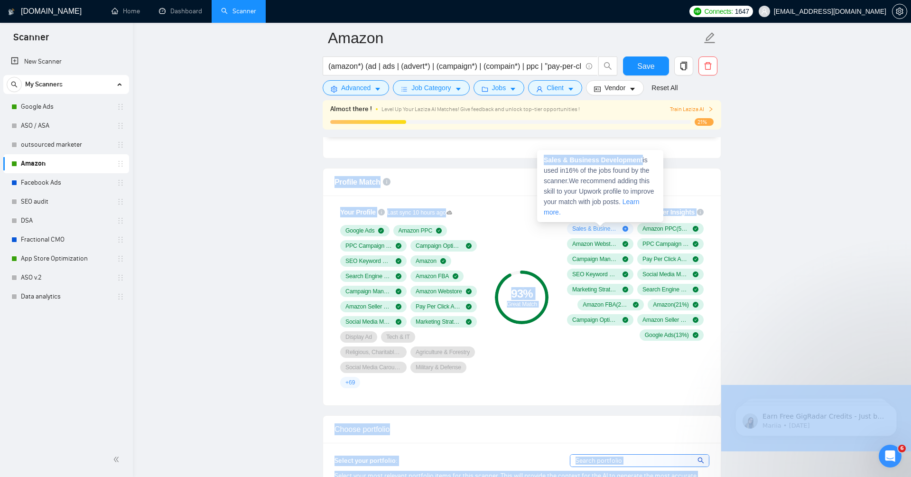
drag, startPoint x: 645, startPoint y: 160, endPoint x: 536, endPoint y: 164, distance: 108.3
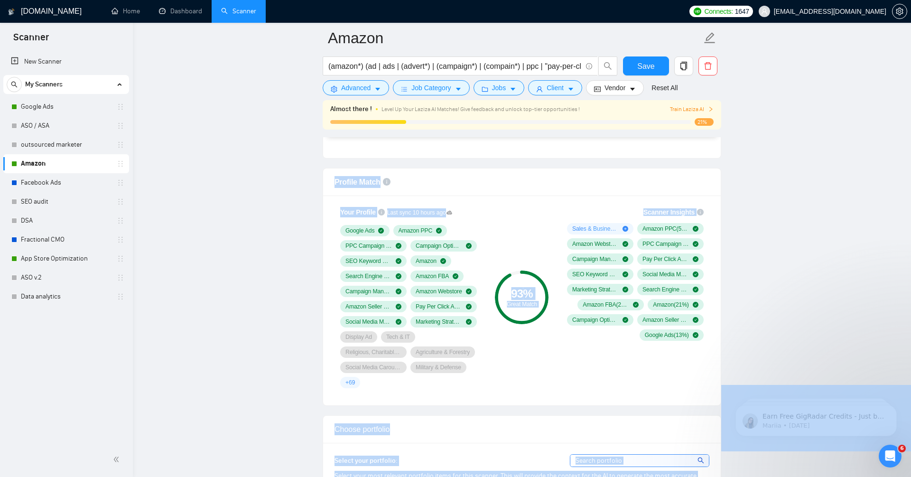
copy body "Profile Match Your Profile Last sync 10 hours ago Google Ads Amazon PPC PPC Cam…"
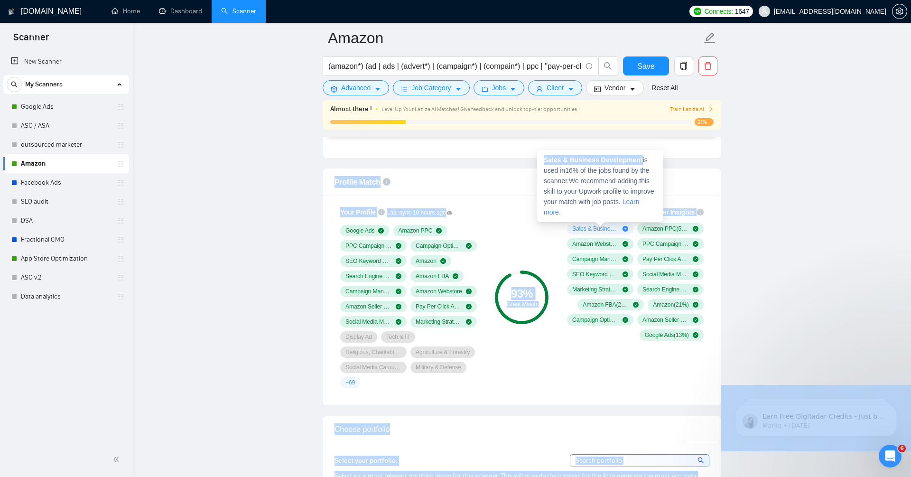
click at [587, 226] on span "Sales & Business Development ( 16 %)" at bounding box center [595, 229] width 47 height 8
click at [559, 155] on div "Sales & Business Development is used in 16 % of the jobs found by the scanner. …" at bounding box center [600, 186] width 126 height 72
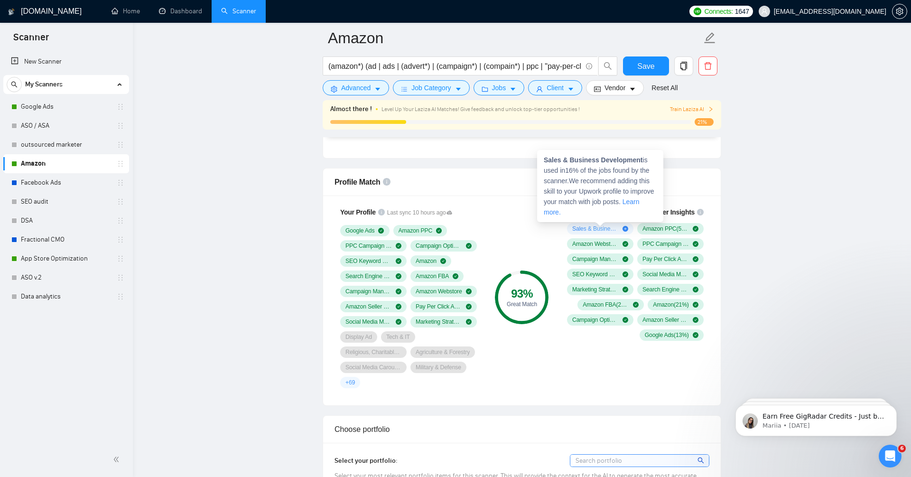
click at [559, 158] on strong "Sales & Business Development" at bounding box center [593, 160] width 99 height 8
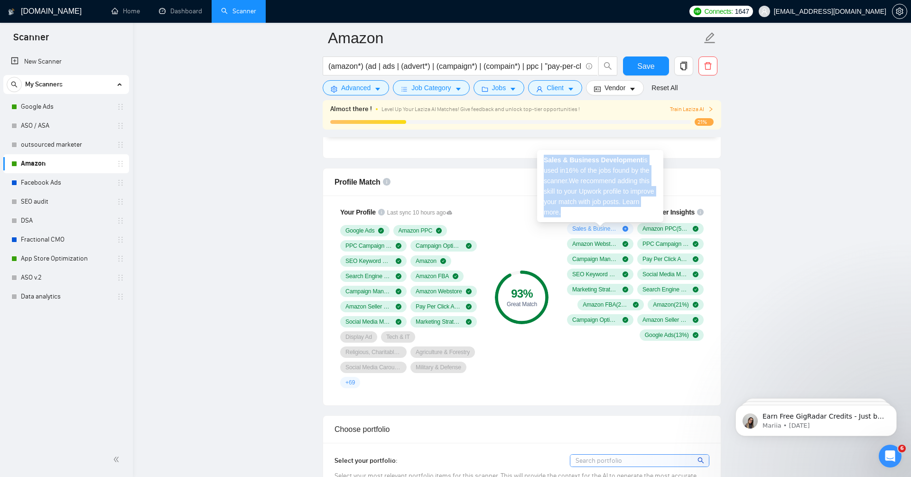
click at [559, 158] on strong "Sales & Business Development" at bounding box center [593, 160] width 99 height 8
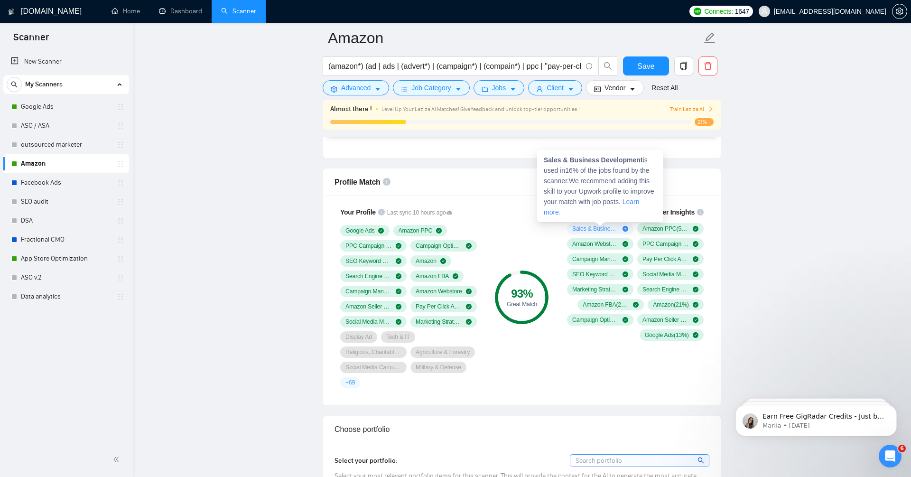
click at [583, 161] on strong "Sales & Business Development" at bounding box center [593, 160] width 99 height 8
drag, startPoint x: 645, startPoint y: 159, endPoint x: 544, endPoint y: 163, distance: 100.7
click at [544, 163] on span "Sales & Business Development is used in 16 % of the jobs found by the scanner. …" at bounding box center [599, 186] width 111 height 60
copy strong "Sales & Business Development"
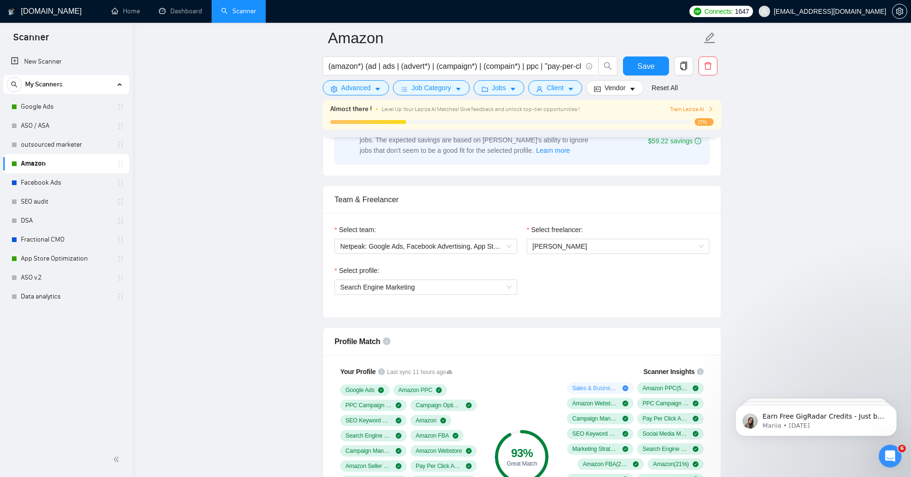
scroll to position [543, 0]
